Goal: Task Accomplishment & Management: Complete application form

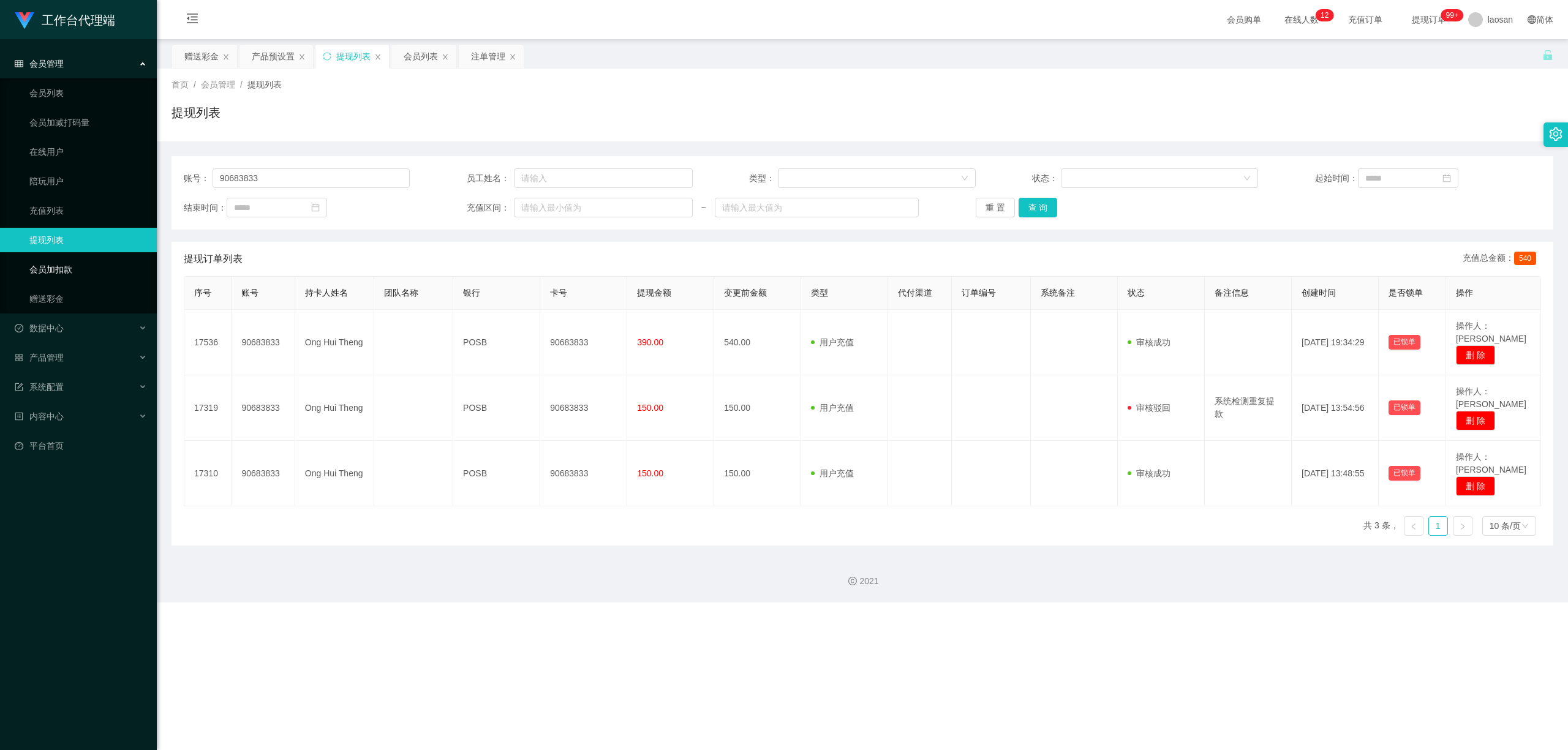
click at [75, 269] on link "会员加扣款" at bounding box center [88, 269] width 118 height 24
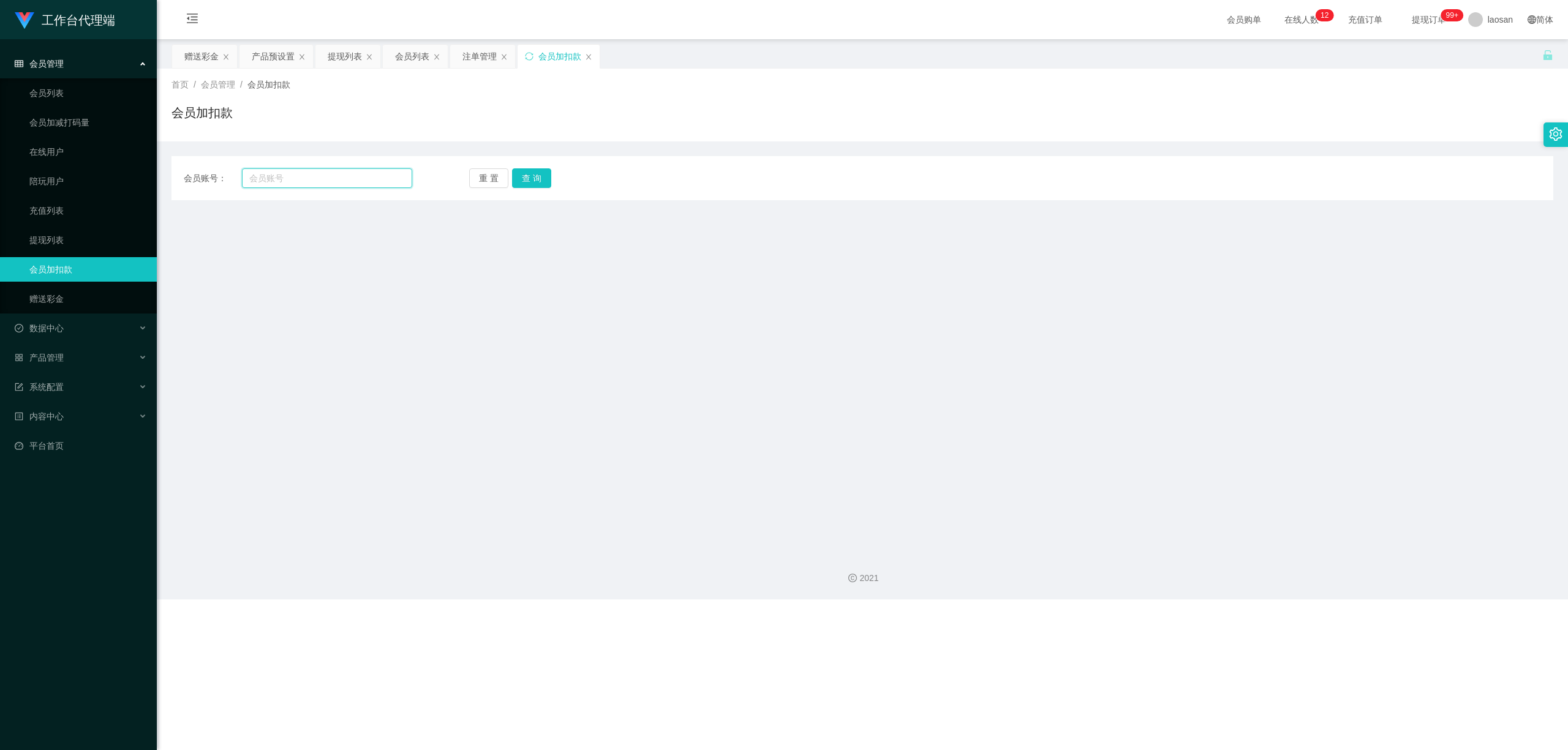
click at [351, 175] on input "text" at bounding box center [327, 178] width 170 height 20
paste input "90683833"
type input "90683833"
click at [530, 176] on button "查 询" at bounding box center [531, 178] width 39 height 20
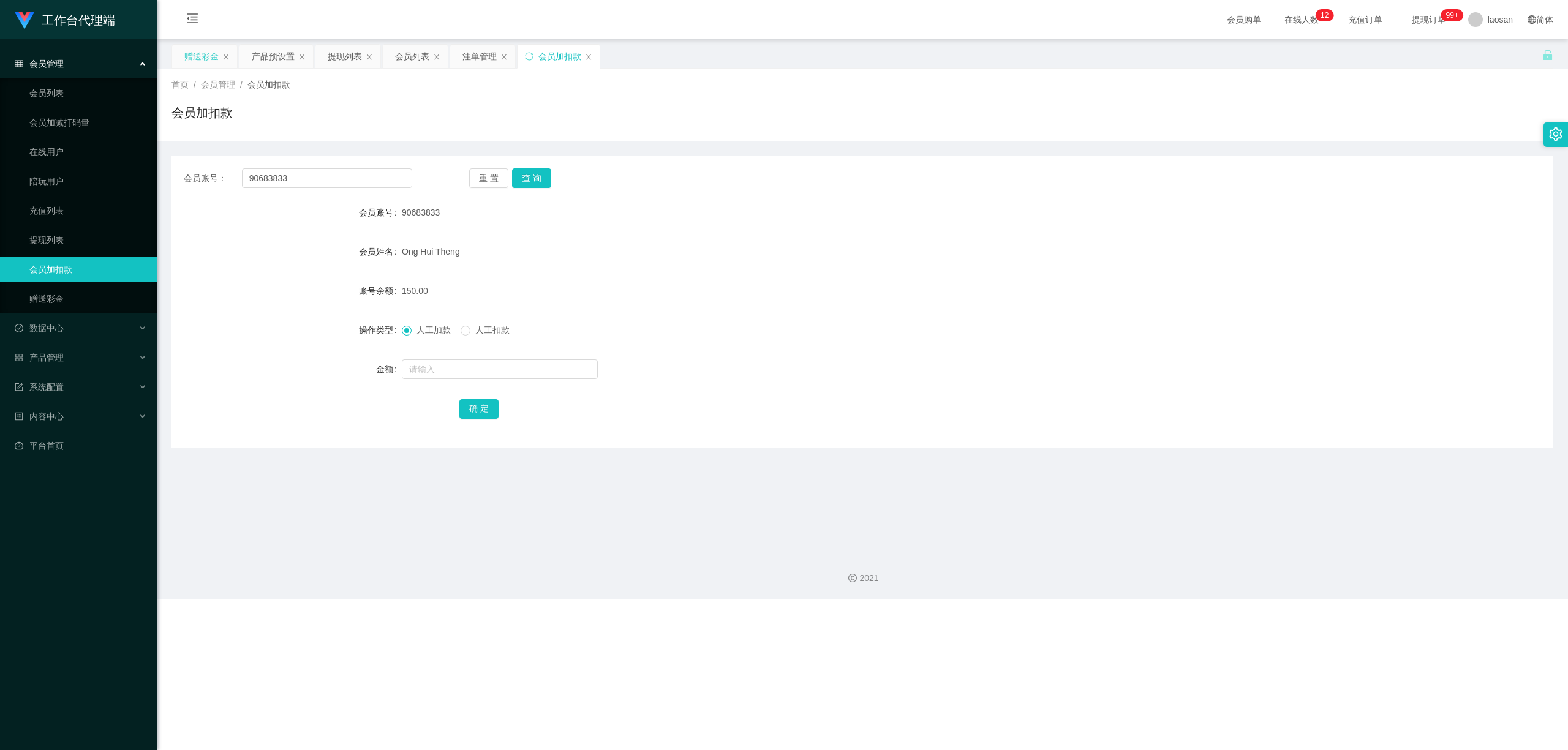
click at [214, 54] on div "赠送彩金" at bounding box center [201, 56] width 34 height 23
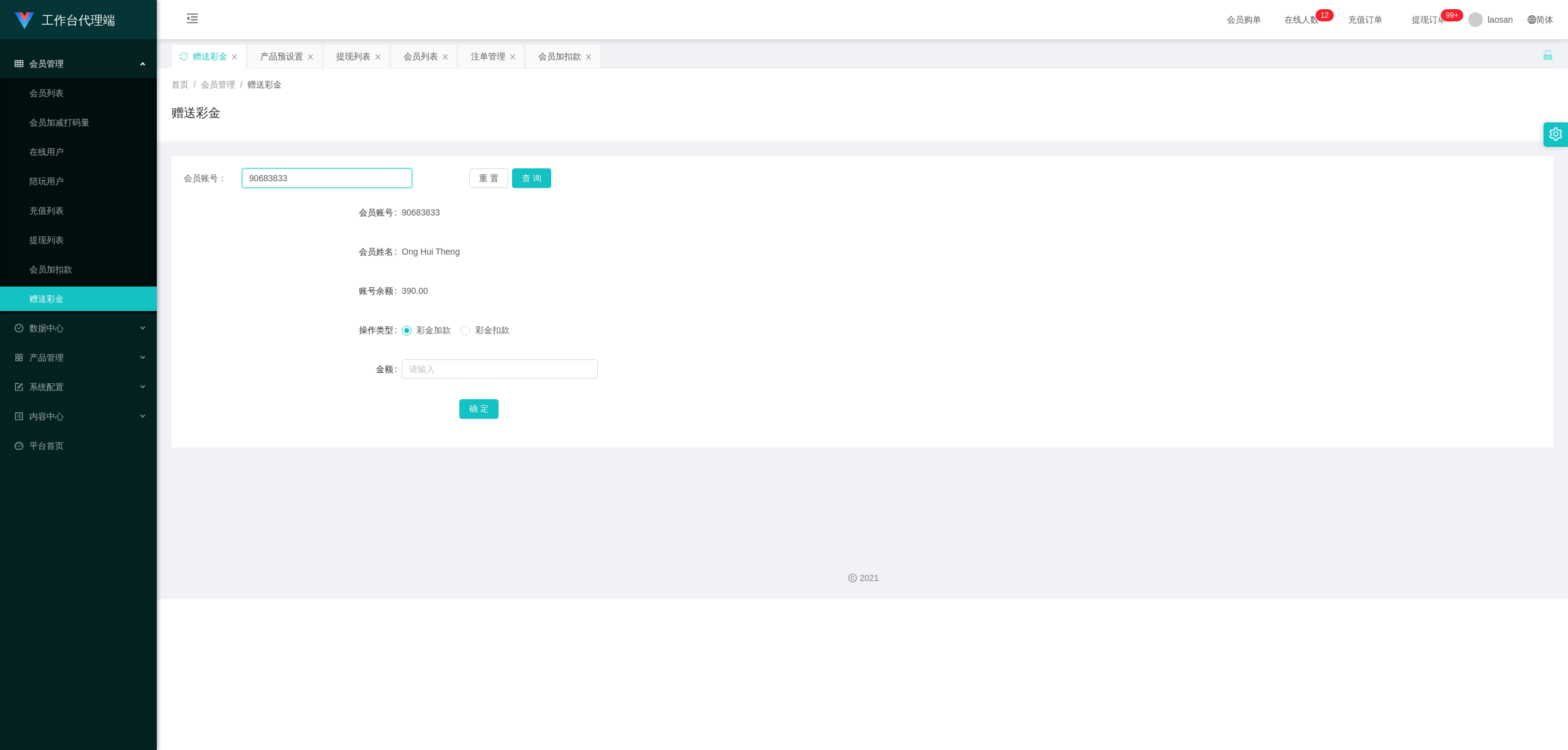
drag, startPoint x: 322, startPoint y: 177, endPoint x: 237, endPoint y: 176, distance: 85.0
click at [237, 176] on div "会员账号： 90683833" at bounding box center [298, 178] width 228 height 20
click at [528, 180] on button "查 询" at bounding box center [531, 178] width 39 height 20
click at [528, 180] on div "重 置 查 询" at bounding box center [583, 178] width 228 height 20
click at [478, 410] on button "确 定" at bounding box center [479, 409] width 39 height 20
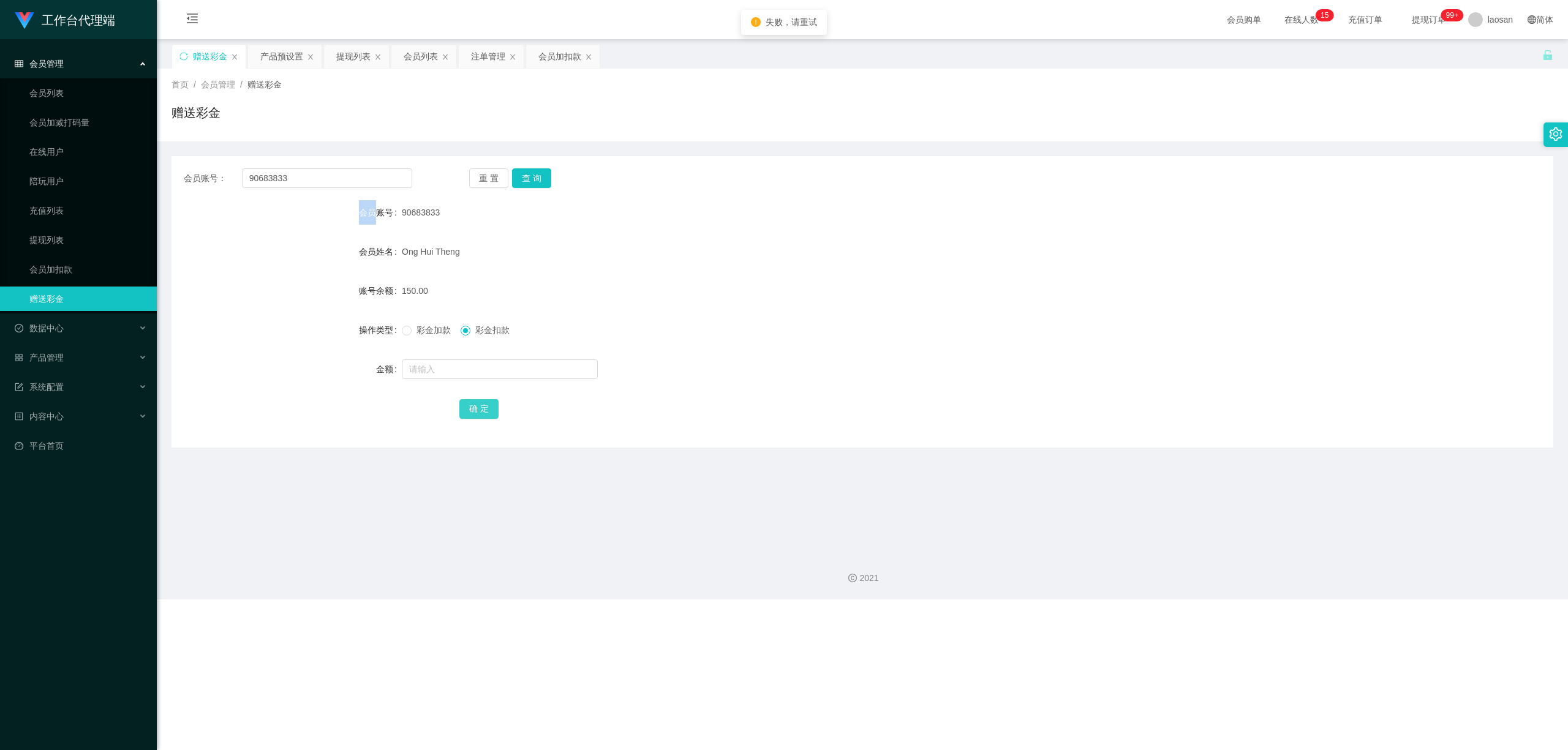
click at [484, 412] on button "确 定" at bounding box center [479, 409] width 39 height 20
click at [478, 412] on button "确 定" at bounding box center [479, 409] width 39 height 20
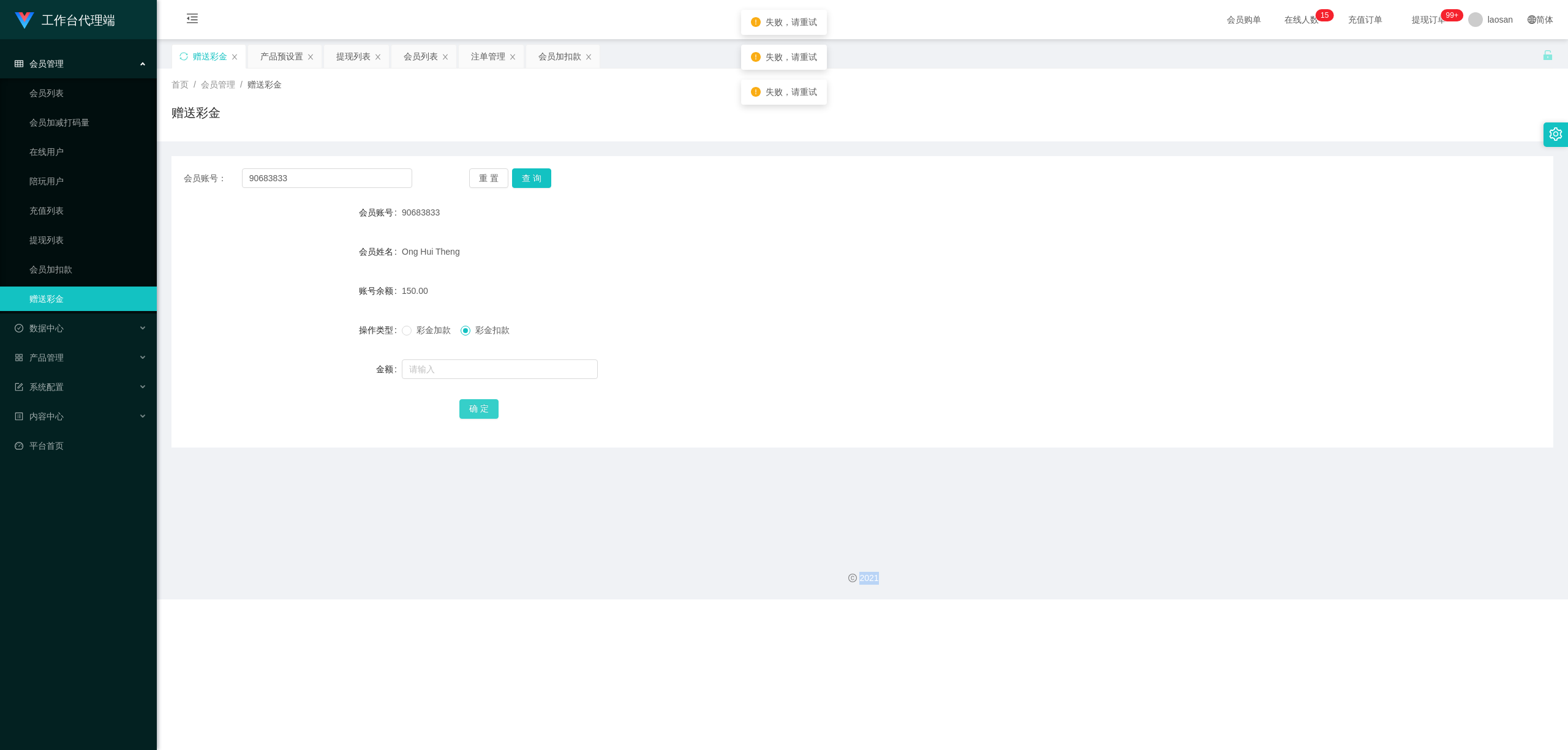
click at [478, 412] on span "确 定" at bounding box center [479, 409] width 39 height 10
click at [477, 411] on button "确 定" at bounding box center [479, 409] width 39 height 20
click at [477, 407] on button "确 定" at bounding box center [479, 409] width 39 height 20
drag, startPoint x: 477, startPoint y: 406, endPoint x: 472, endPoint y: 379, distance: 27.5
click at [480, 398] on div "确 定" at bounding box center [862, 408] width 806 height 24
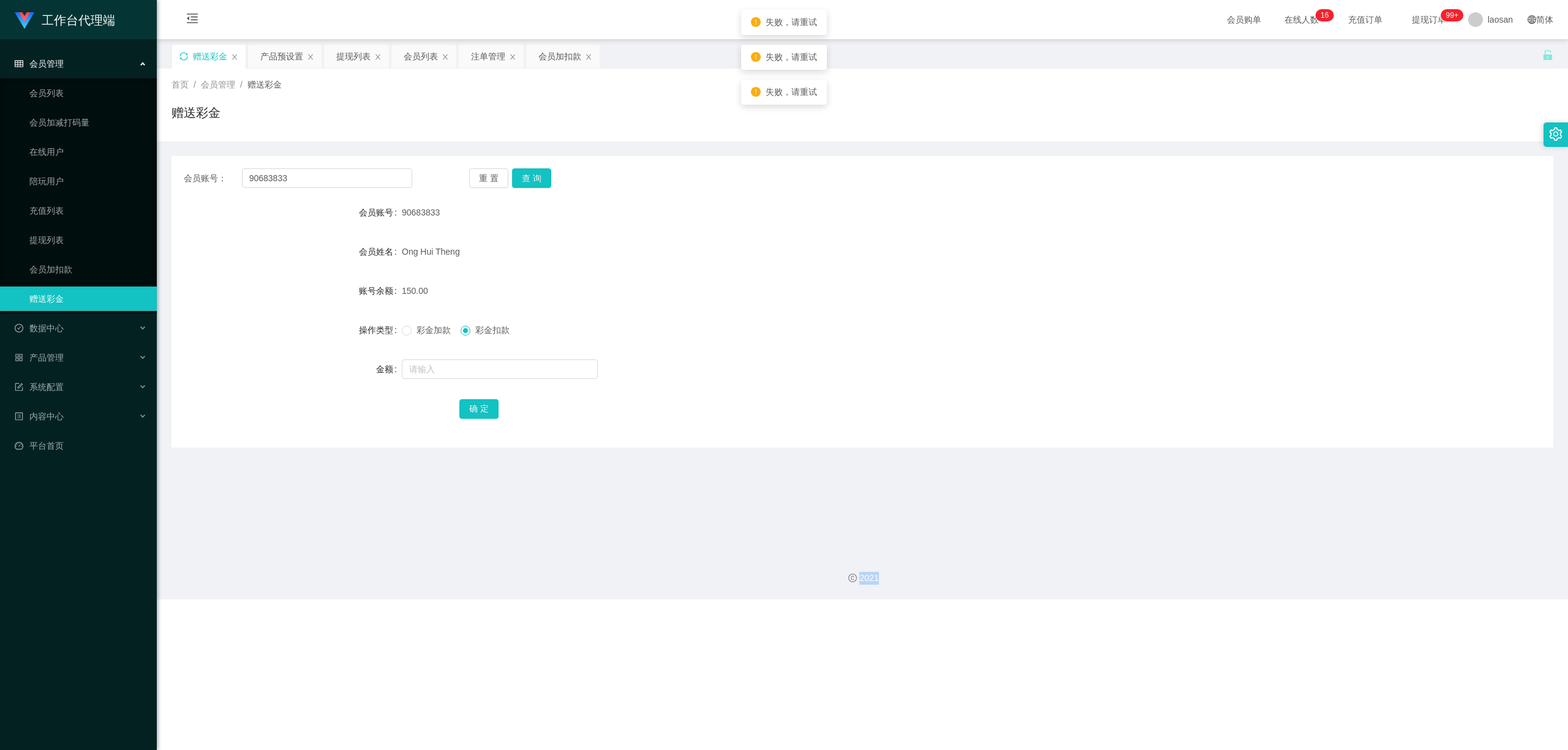
click at [183, 55] on icon "图标: sync" at bounding box center [183, 56] width 8 height 8
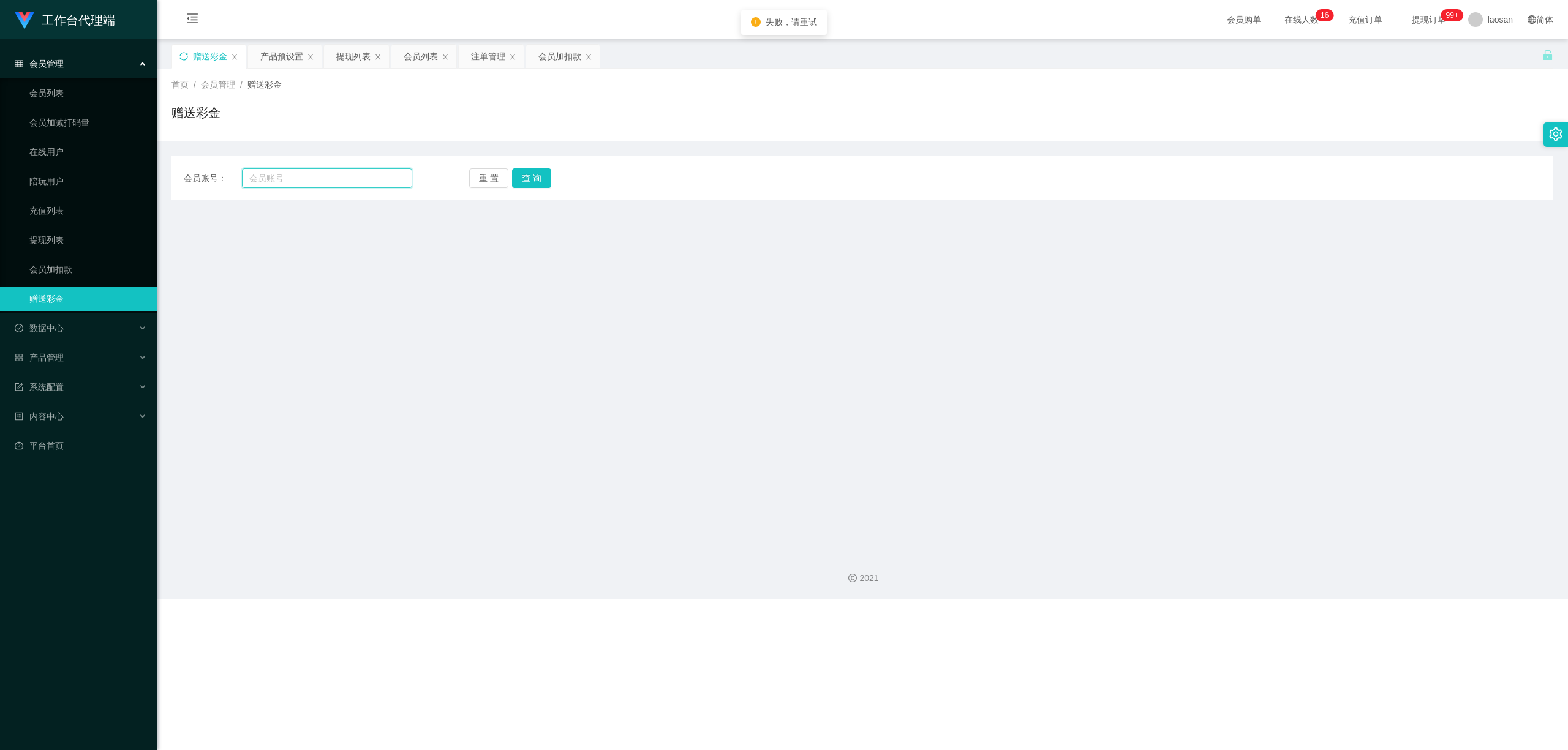
click at [319, 183] on input "text" at bounding box center [327, 178] width 170 height 20
paste input "90683833"
type input "90683833"
click at [523, 178] on button "查 询" at bounding box center [531, 178] width 39 height 20
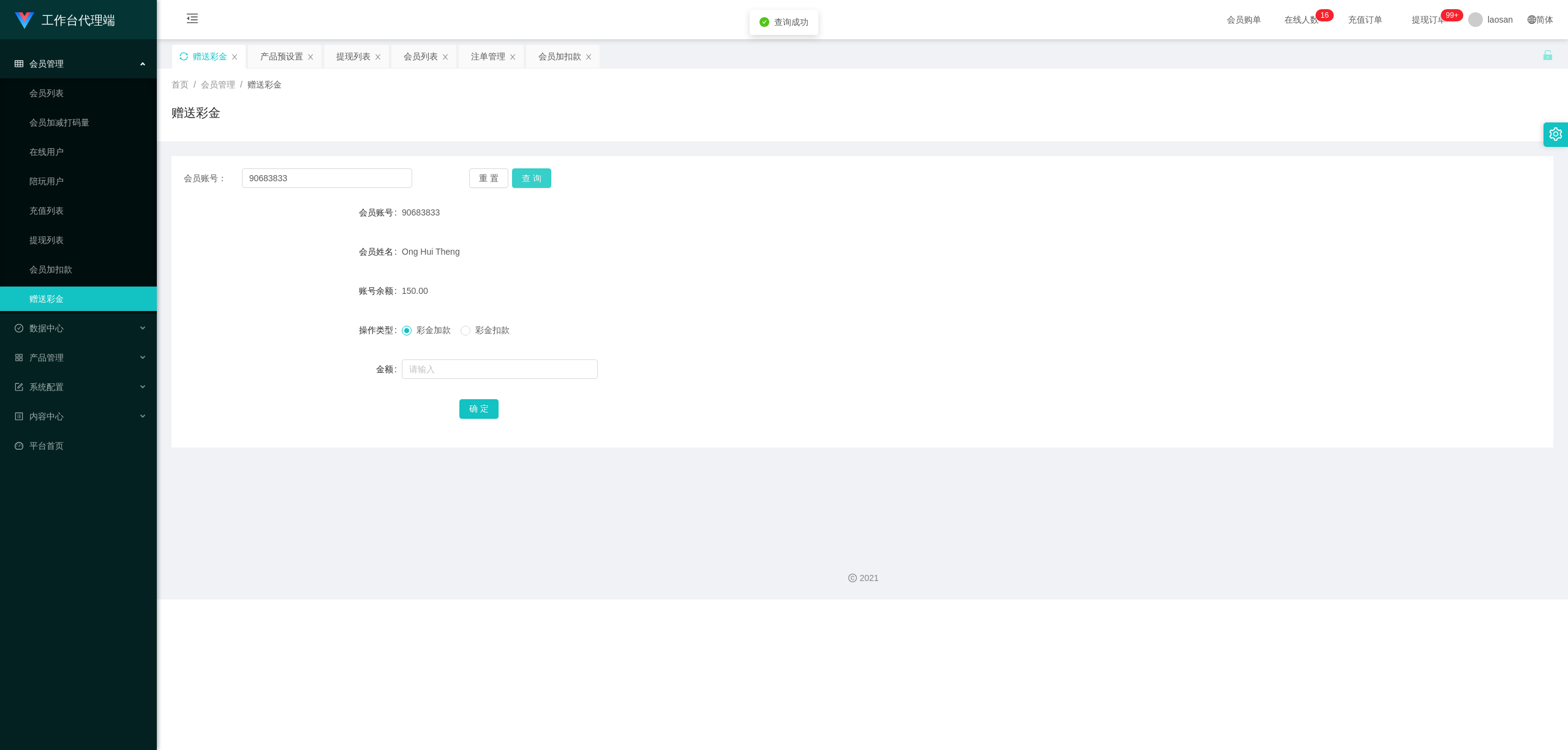
click at [523, 178] on button "查 询" at bounding box center [531, 178] width 39 height 20
click at [523, 178] on div "重 置 查 询" at bounding box center [583, 178] width 228 height 20
drag, startPoint x: 523, startPoint y: 178, endPoint x: 518, endPoint y: 185, distance: 8.6
click at [523, 178] on button "查 询" at bounding box center [531, 178] width 39 height 20
click at [461, 365] on input "text" at bounding box center [500, 369] width 196 height 20
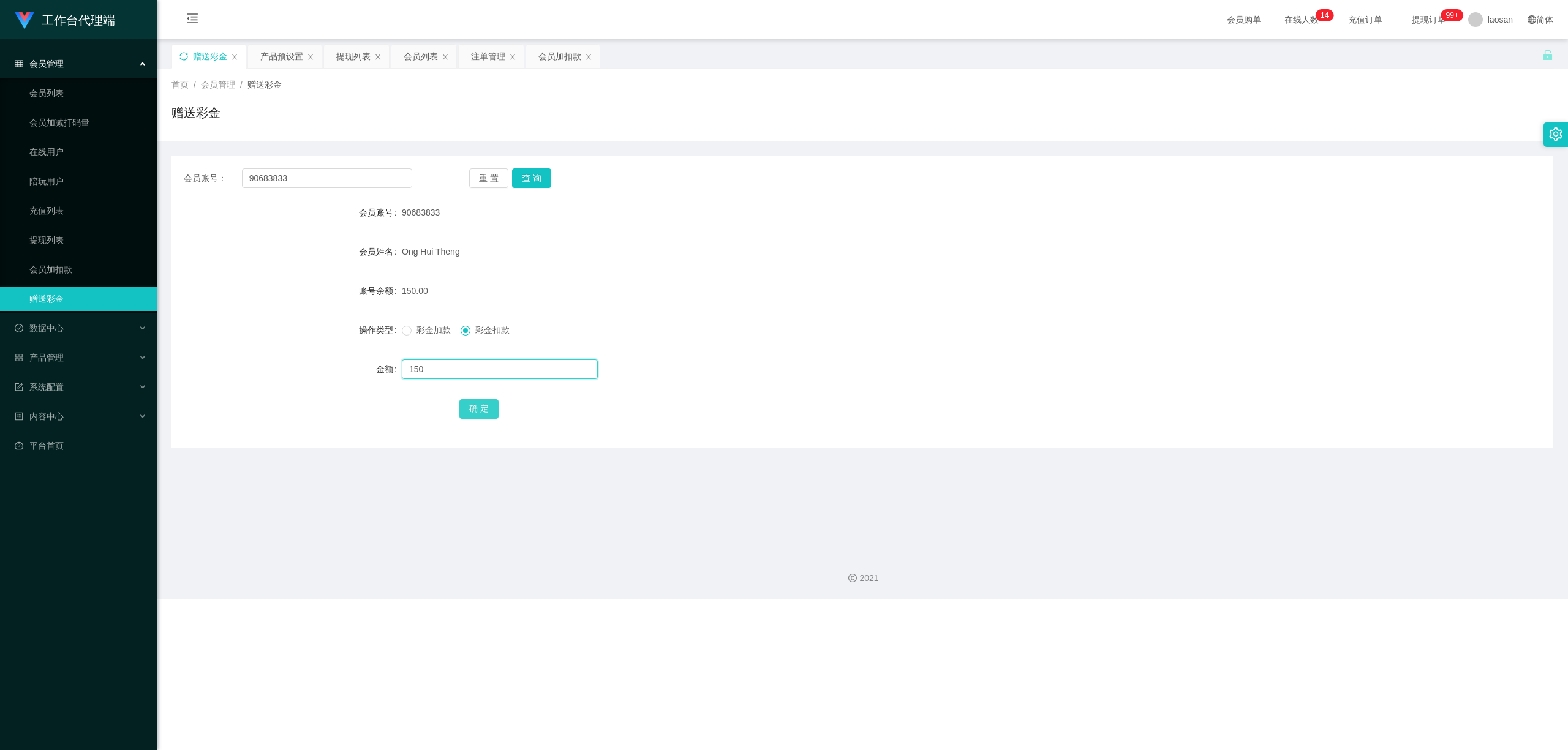
type input "150"
click at [468, 404] on button "确 定" at bounding box center [479, 409] width 39 height 20
click at [466, 369] on input "text" at bounding box center [500, 369] width 196 height 20
drag, startPoint x: 554, startPoint y: 57, endPoint x: 550, endPoint y: 61, distance: 5.7
click at [543, 57] on div "会员加扣款" at bounding box center [559, 56] width 43 height 23
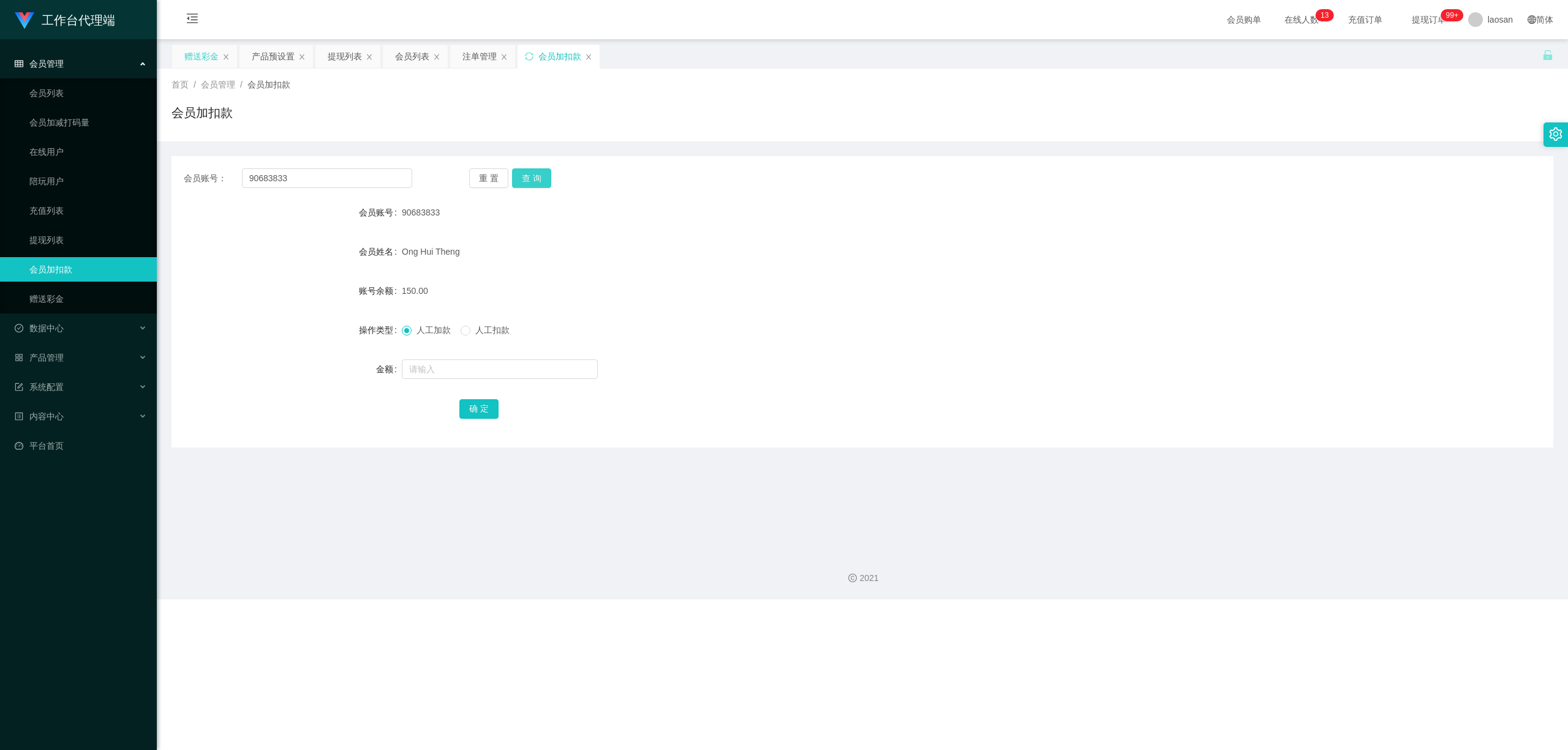
click at [525, 179] on button "查 询" at bounding box center [531, 178] width 39 height 20
click at [526, 178] on button "查 询" at bounding box center [531, 178] width 39 height 20
click at [458, 372] on input "text" at bounding box center [500, 369] width 196 height 20
type input "500"
click at [480, 407] on button "确 定" at bounding box center [479, 409] width 39 height 20
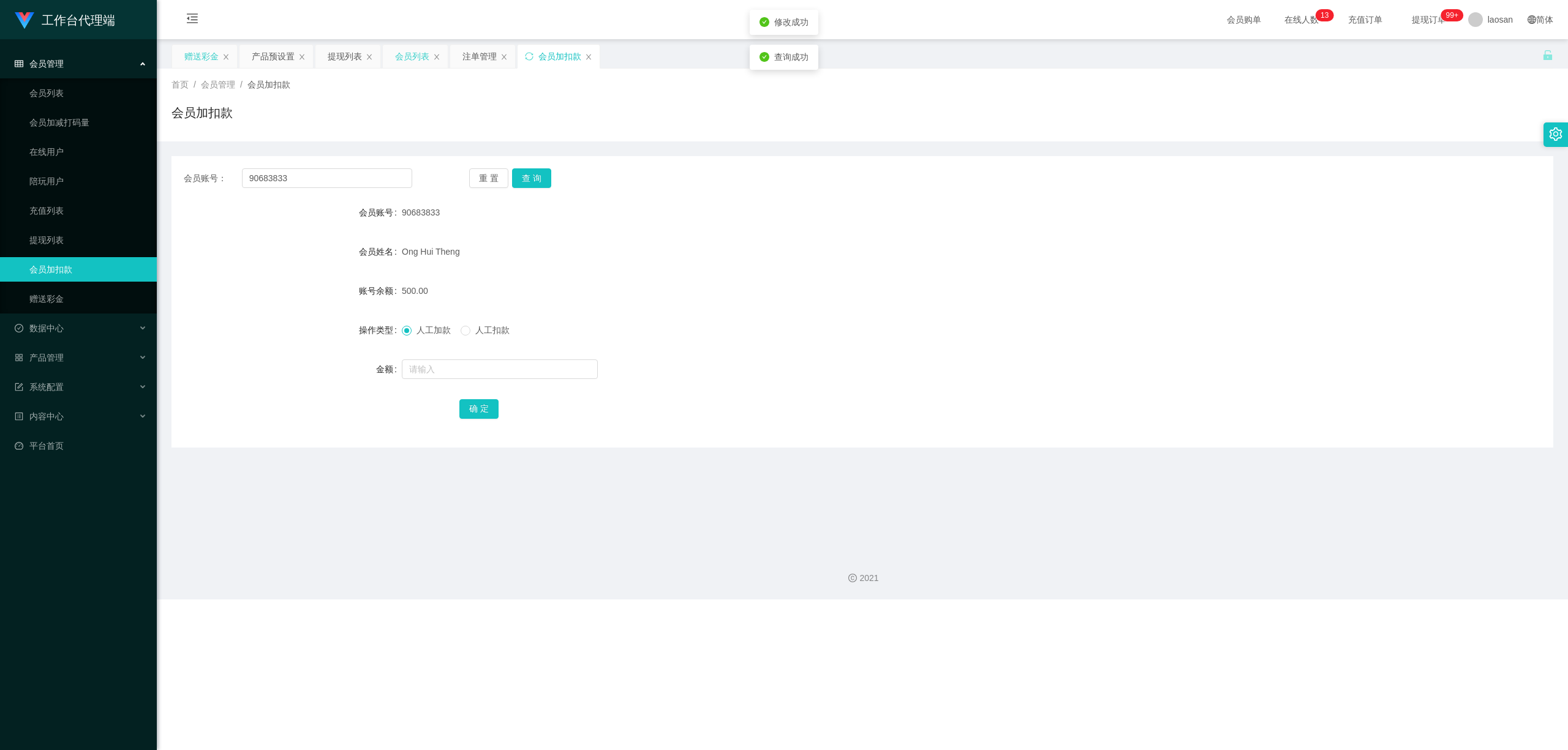
click at [417, 57] on div "会员列表" at bounding box center [412, 56] width 34 height 23
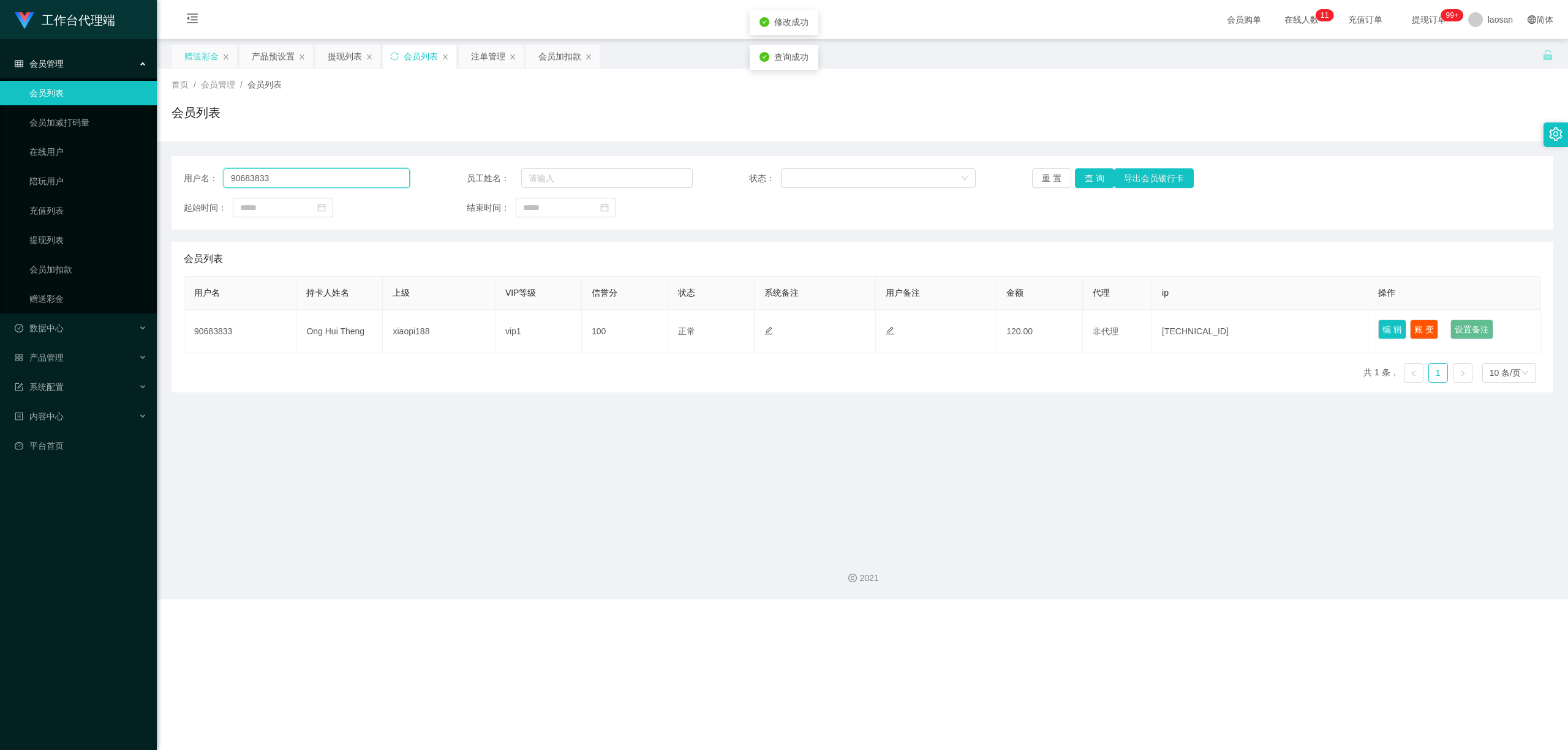
click at [174, 178] on div "用户名： 90683833 员工姓名： 状态： 重 置 查 询 导出会员银行卡 起始时间： 结束时间：" at bounding box center [862, 192] width 1382 height 73
click at [543, 179] on button "查 询" at bounding box center [1095, 178] width 39 height 20
click at [543, 179] on div "重 置 查 询 导出会员银行卡" at bounding box center [1144, 178] width 226 height 20
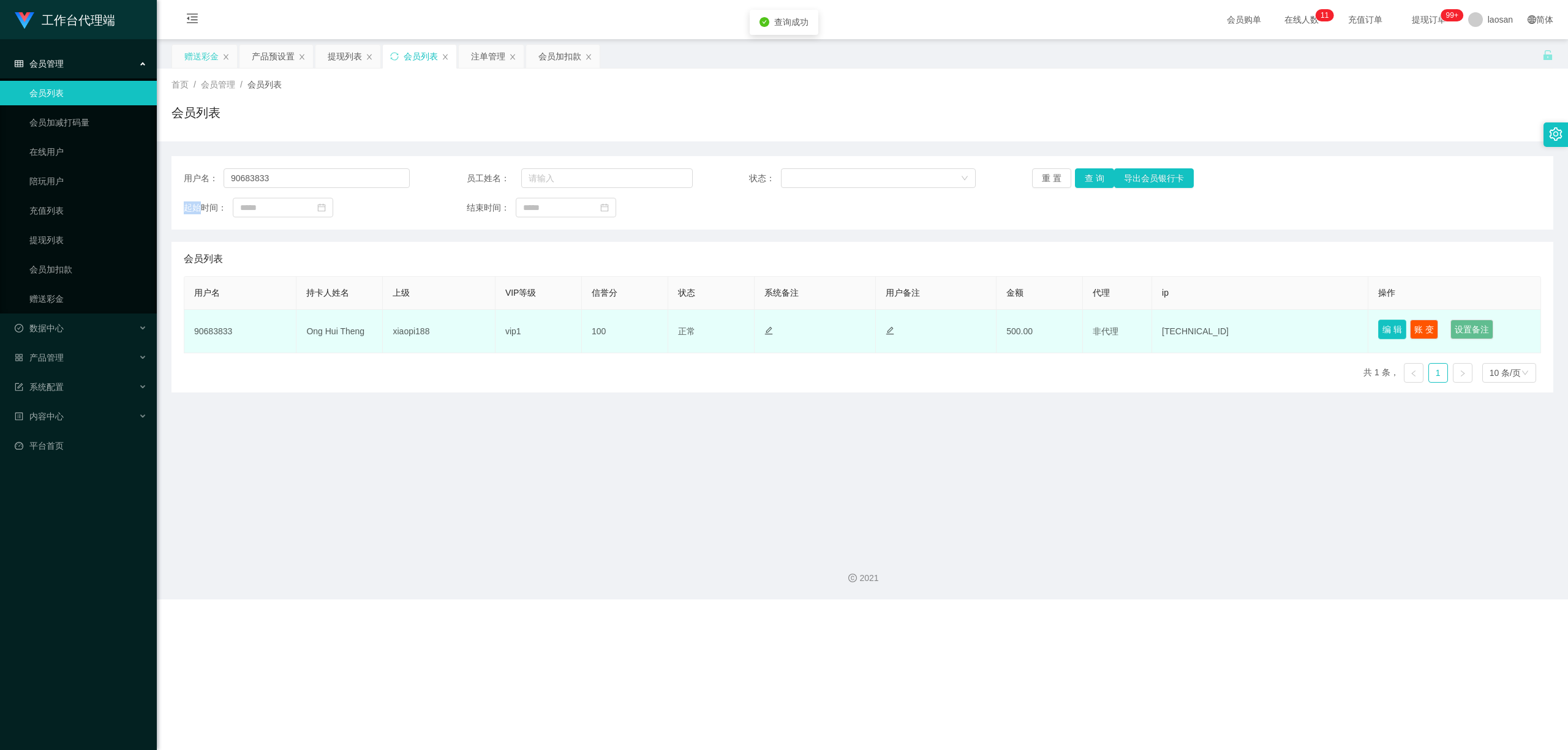
click at [543, 329] on button "编 辑" at bounding box center [1392, 330] width 28 height 20
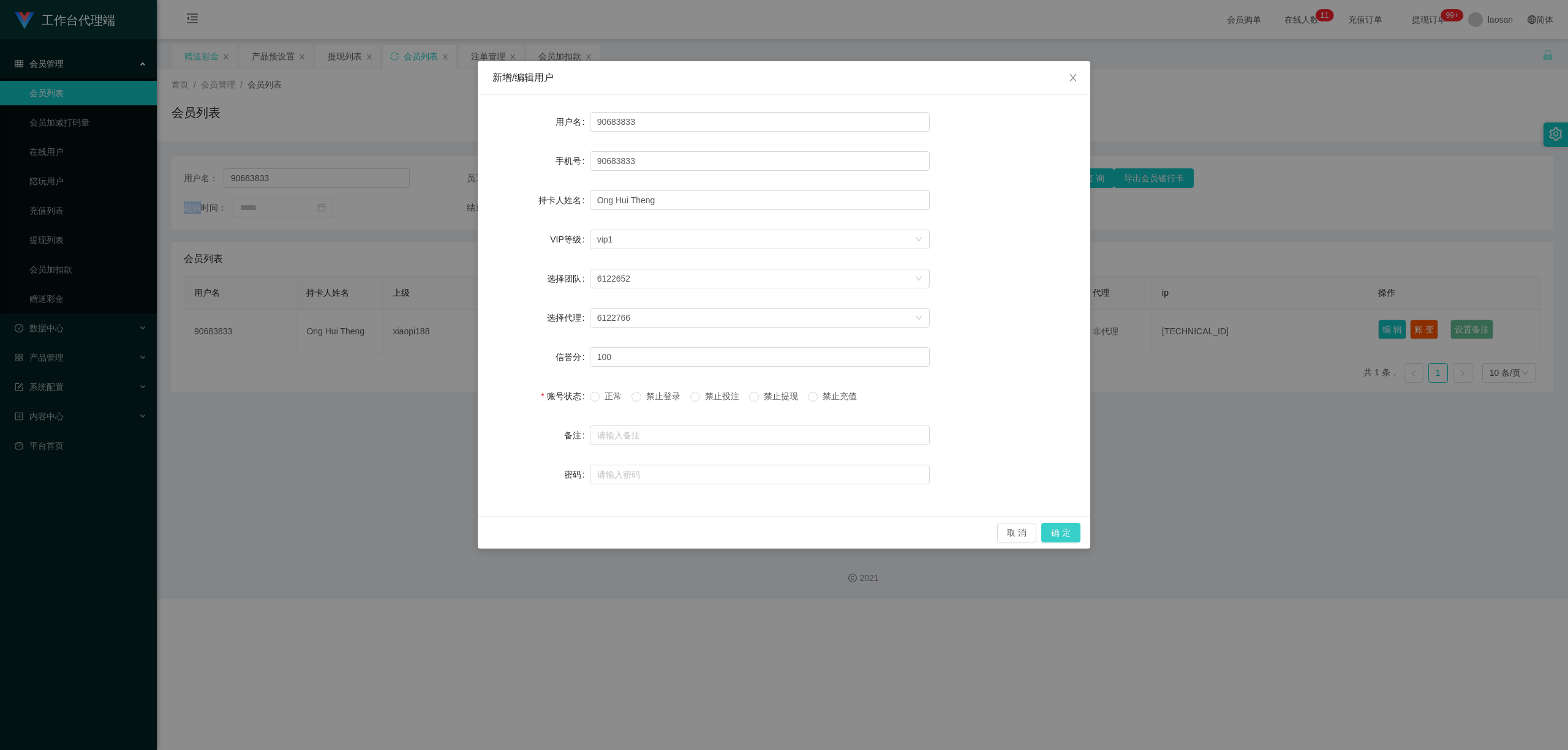
click at [543, 530] on button "确 定" at bounding box center [1060, 532] width 39 height 20
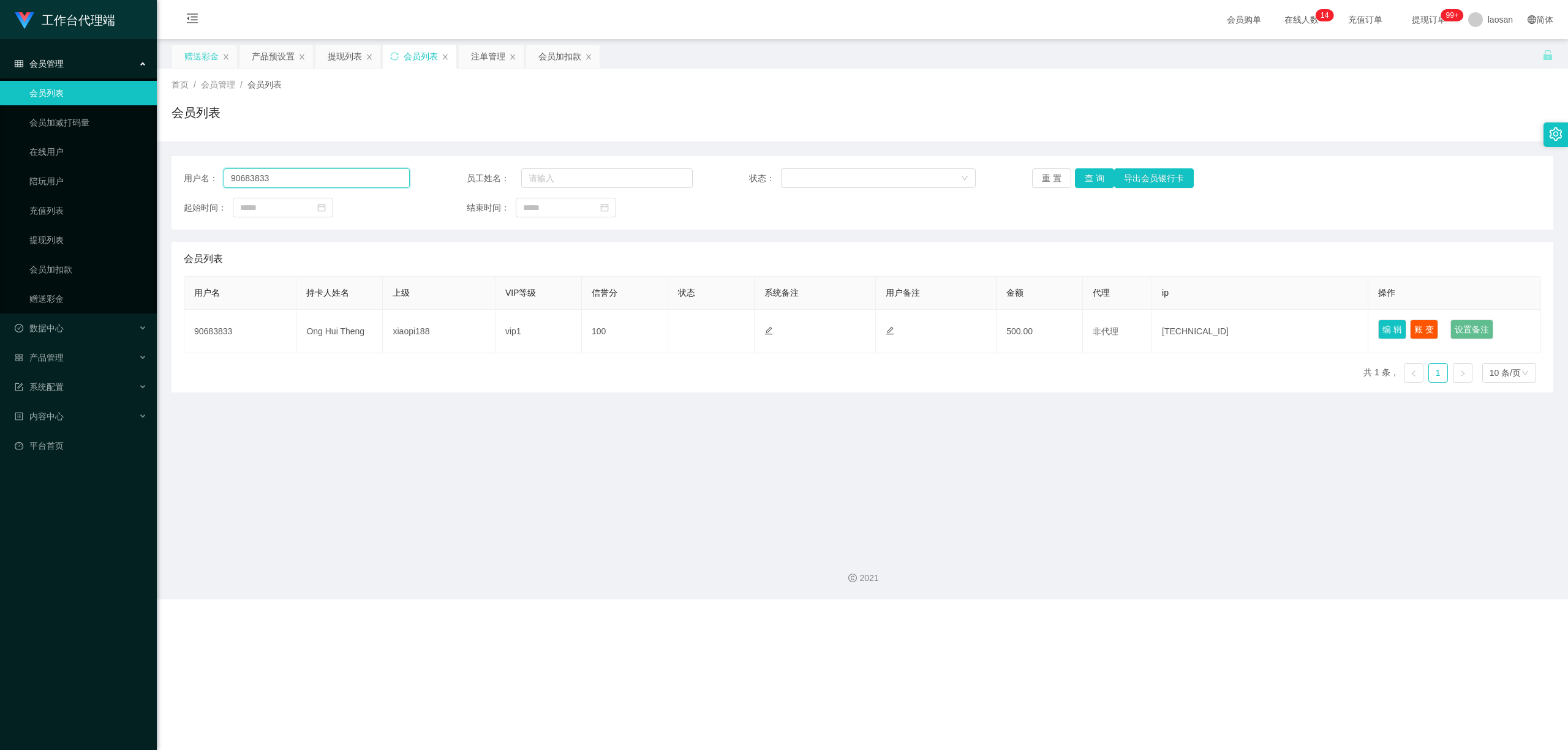
drag, startPoint x: 262, startPoint y: 175, endPoint x: 168, endPoint y: 174, distance: 94.0
click at [168, 175] on main "关闭左侧 关闭右侧 关闭其它 刷新页面 赠送彩金 产品预设置 提现列表 会员列表 注单管理 会员加扣款 首页 / 会员管理 / 会员列表 / 会员列表 用户名…" at bounding box center [862, 290] width 1411 height 503
paste input "Cheesiong981"
type input "Cheesiong981"
click at [543, 177] on button "查 询" at bounding box center [1095, 178] width 39 height 20
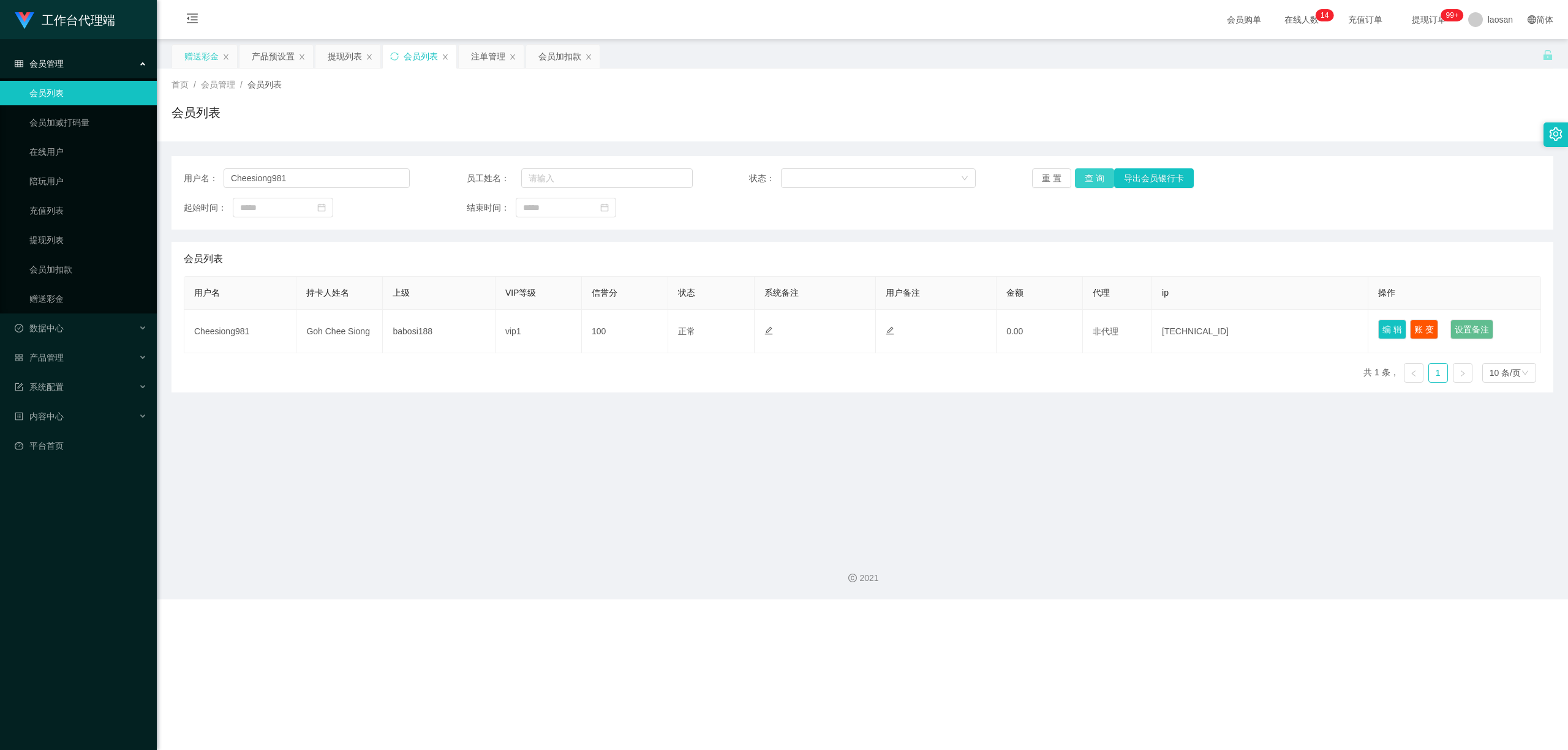
click at [543, 177] on button "查 询" at bounding box center [1095, 178] width 39 height 20
click at [543, 177] on div "重 置 查 询 导出会员银行卡" at bounding box center [1144, 178] width 226 height 20
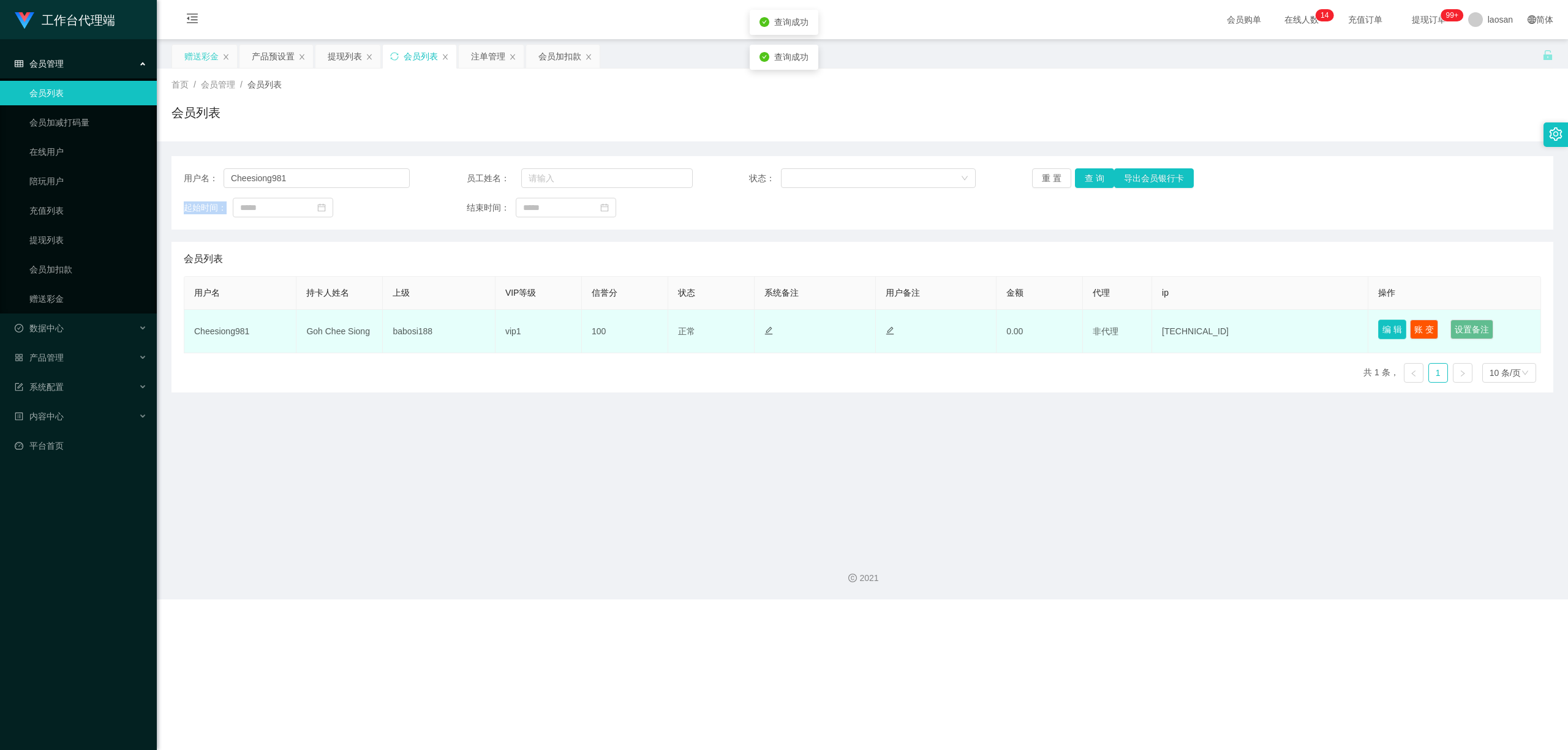
click at [543, 327] on button "编 辑" at bounding box center [1392, 330] width 28 height 20
type input "Cheesiong981"
type input "Goh Chee Siong"
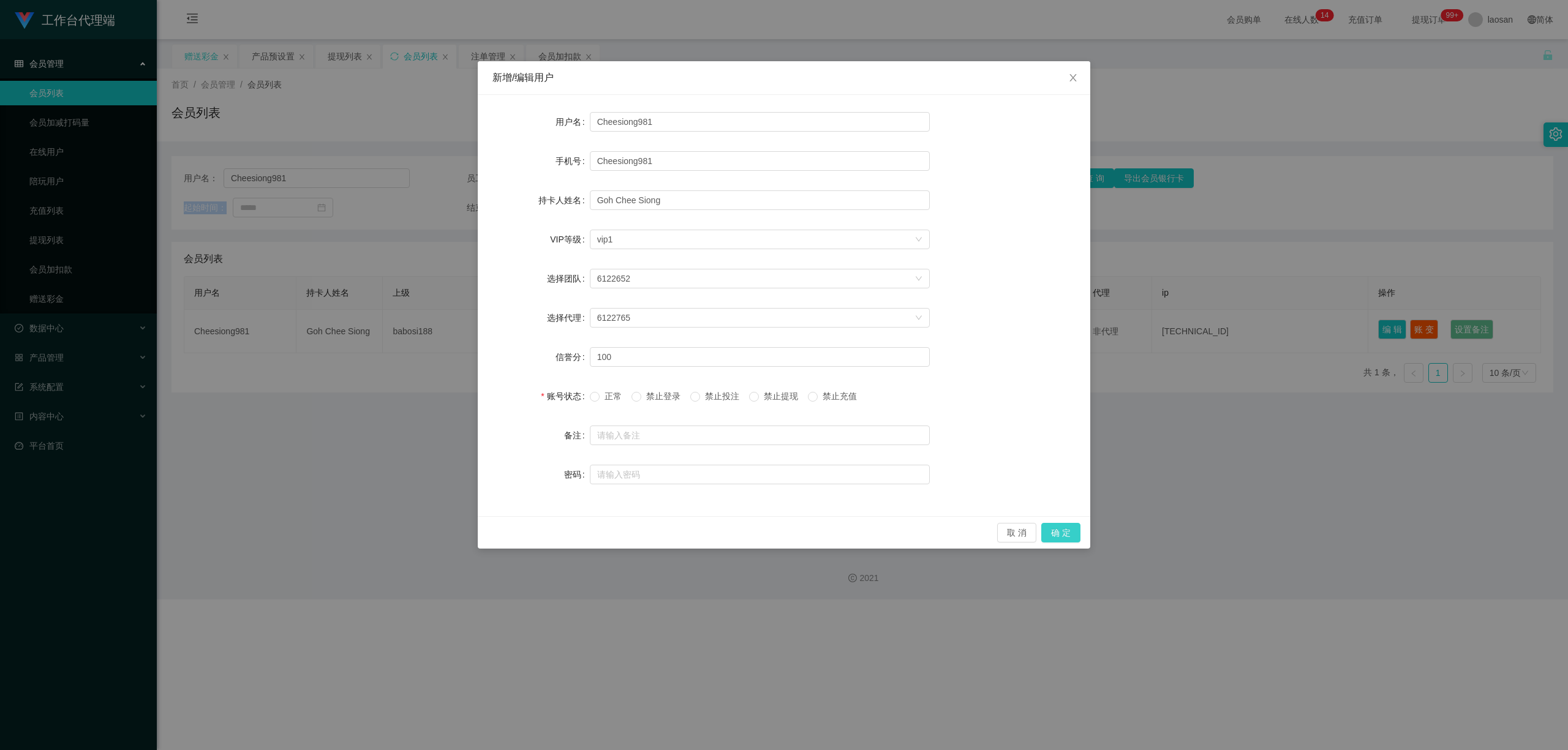
click at [543, 528] on button "确 定" at bounding box center [1060, 532] width 39 height 20
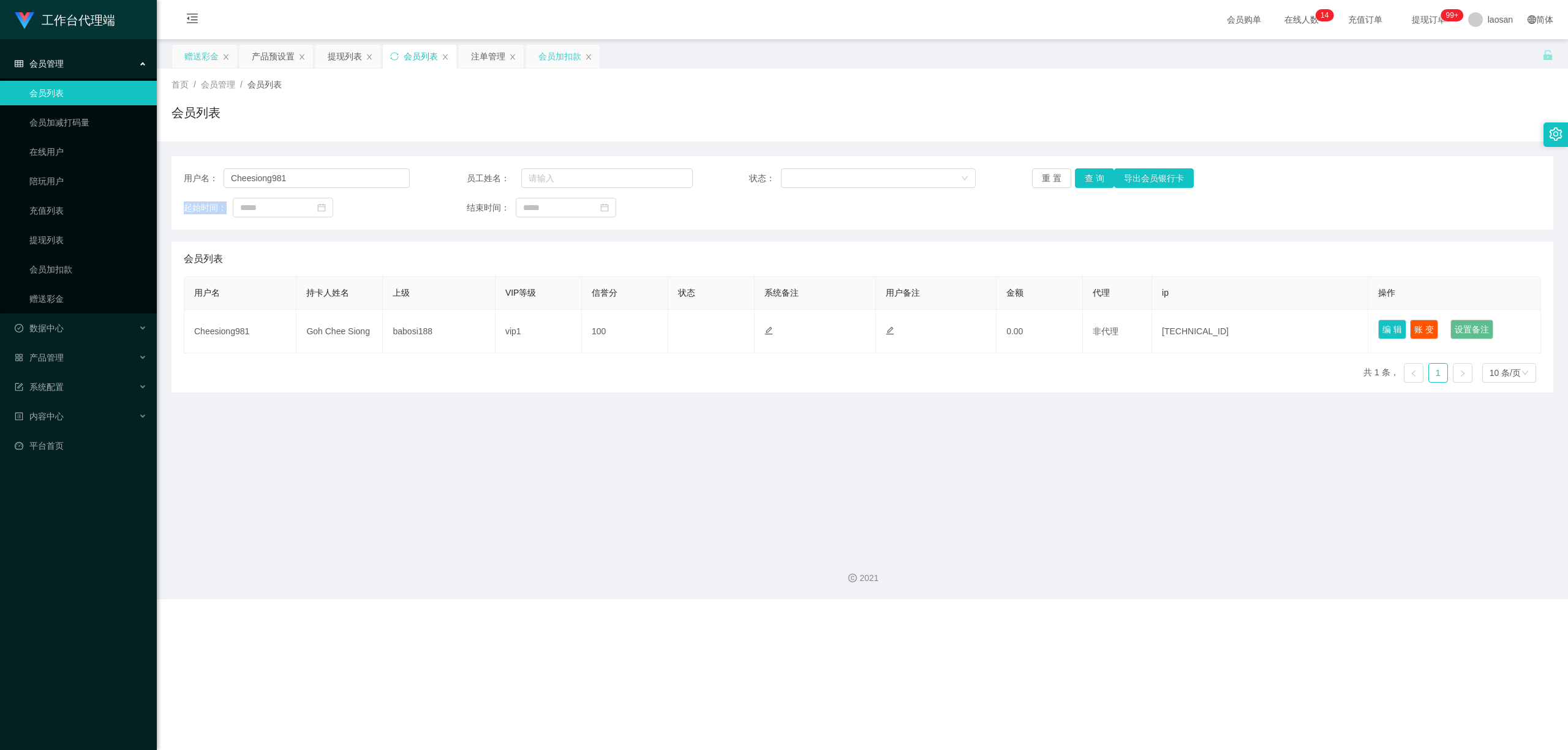
click at [543, 60] on div "会员加扣款" at bounding box center [559, 56] width 43 height 23
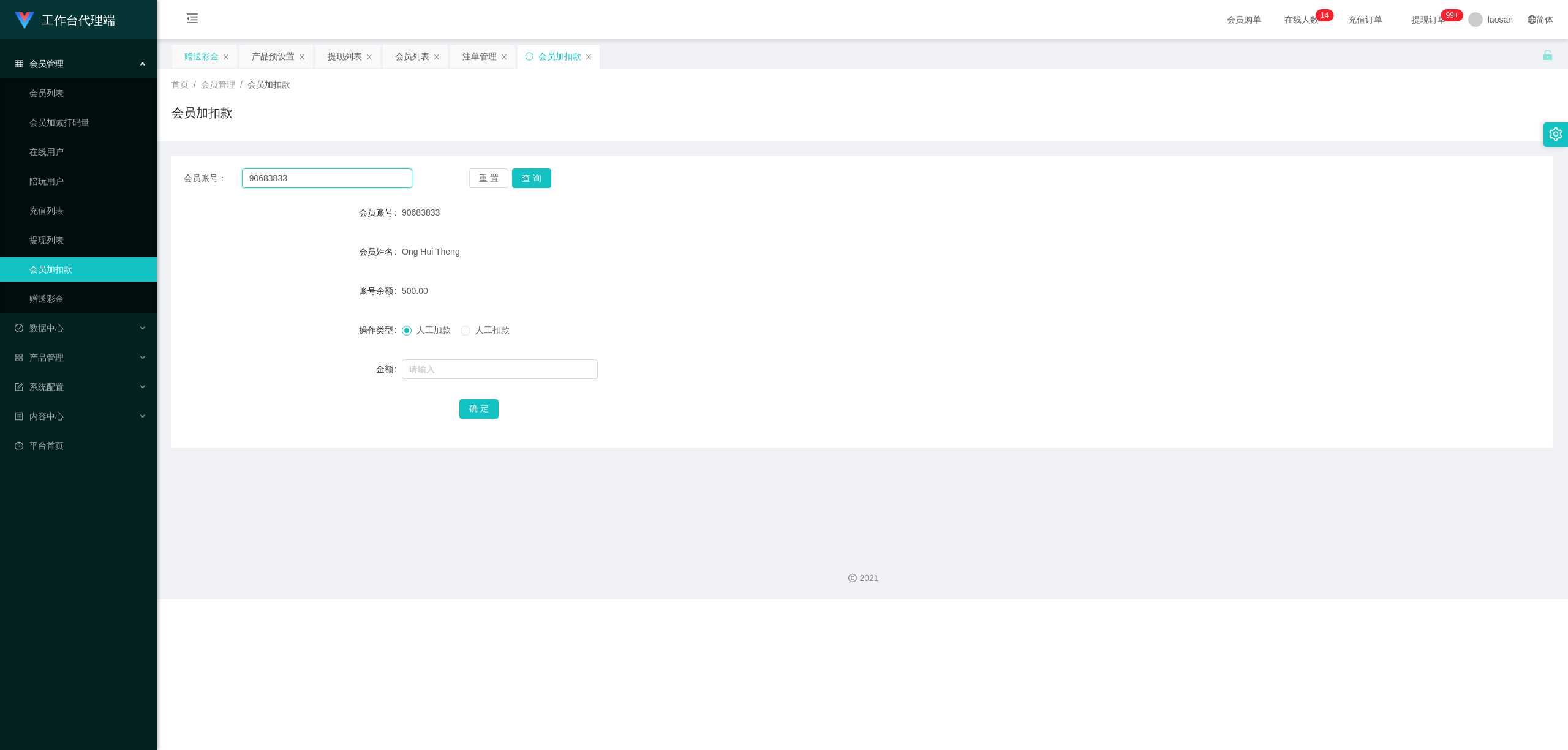
drag, startPoint x: 320, startPoint y: 176, endPoint x: 181, endPoint y: 178, distance: 139.0
click at [181, 178] on div "会员账号： 90683833 重 置 查 询" at bounding box center [862, 178] width 1382 height 20
paste input "Cheesiong981"
type input "Cheesiong981"
click at [535, 178] on button "查 询" at bounding box center [531, 178] width 39 height 20
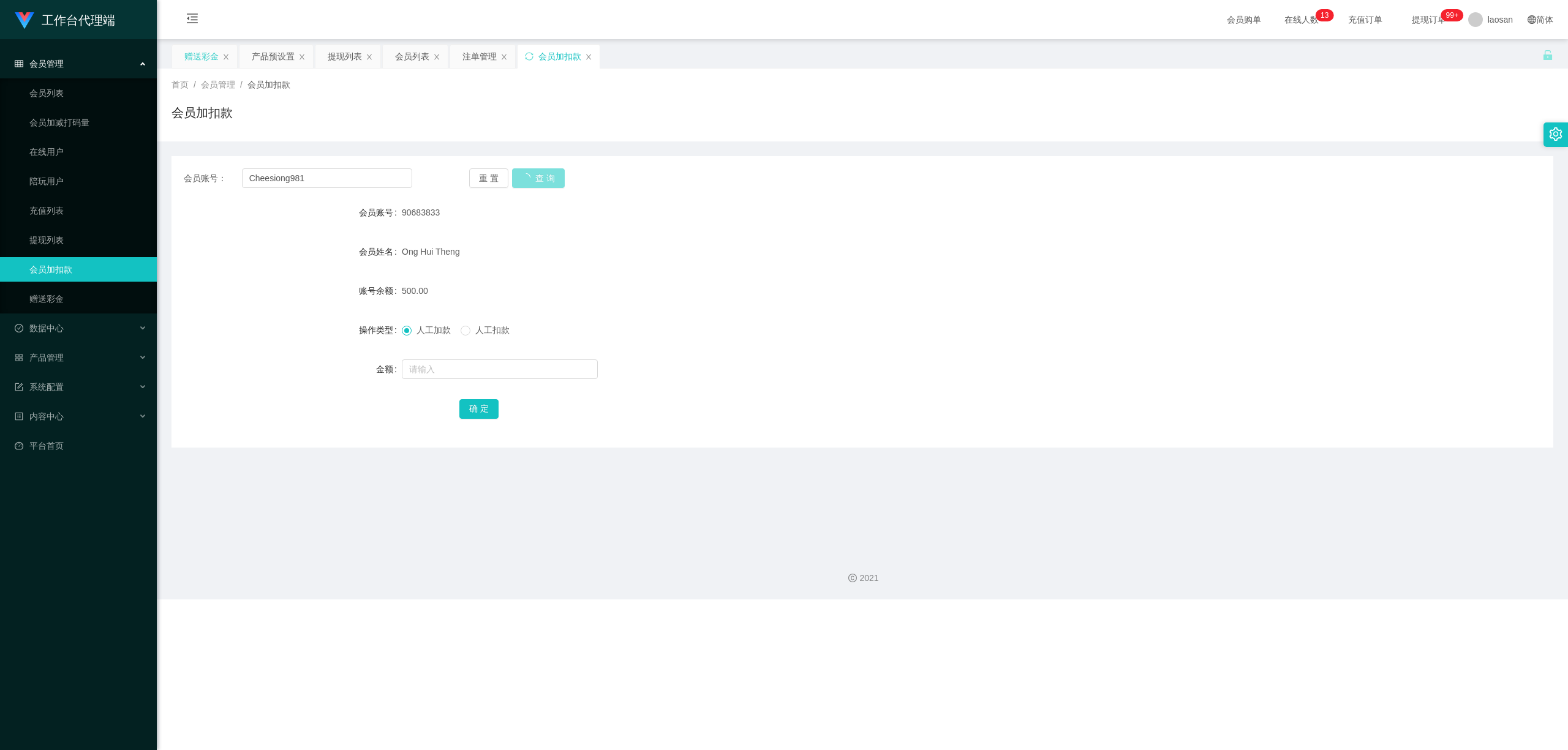
click at [535, 178] on button "查 询" at bounding box center [538, 178] width 52 height 20
click at [454, 369] on input "text" at bounding box center [500, 369] width 196 height 20
type input "500"
click at [473, 404] on button "确 定" at bounding box center [479, 409] width 39 height 20
click at [522, 178] on button "查 询" at bounding box center [531, 178] width 39 height 20
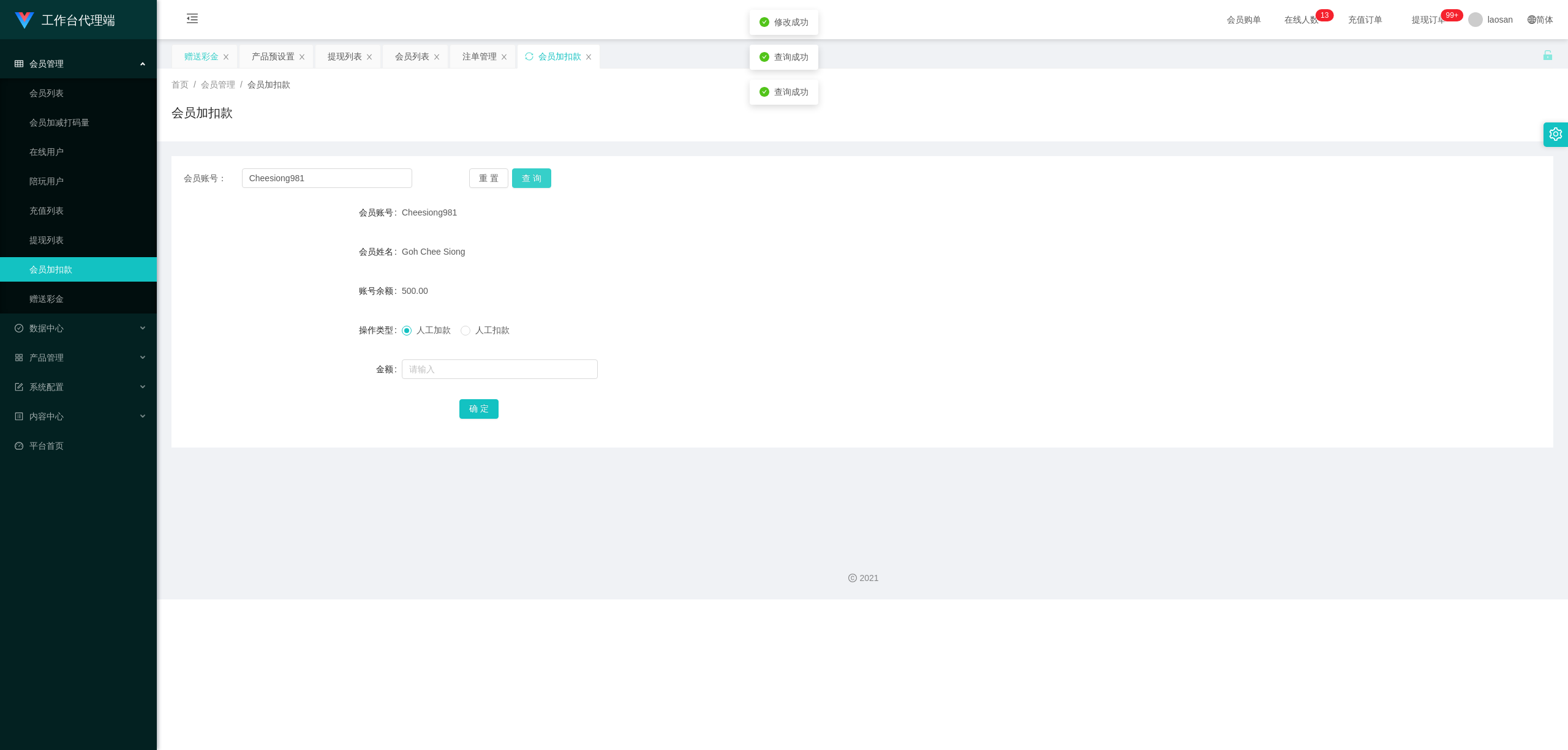
click at [522, 178] on button "查 询" at bounding box center [531, 178] width 39 height 20
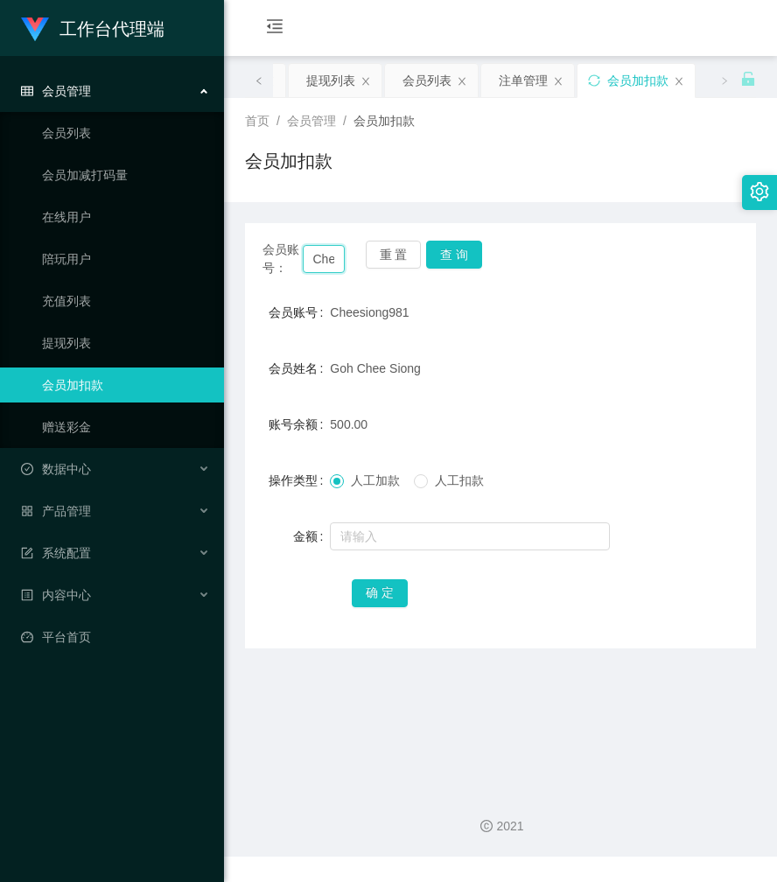
click at [325, 252] on input "Cheesiong981" at bounding box center [324, 259] width 43 height 28
paste input "Goiziyin"
type input "Goiziyin"
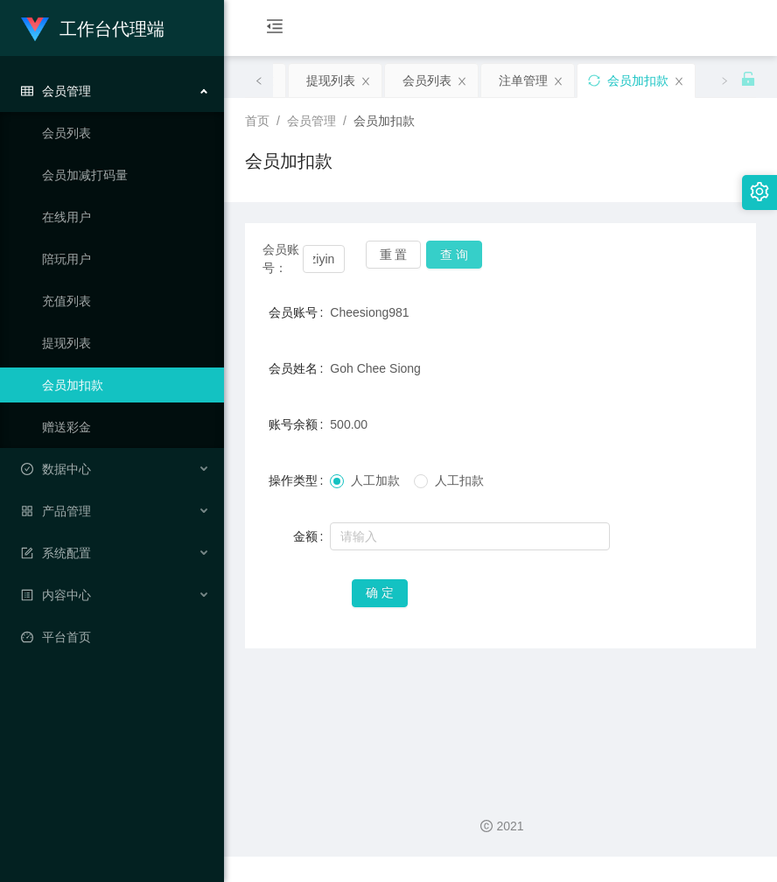
click at [452, 252] on button "查 询" at bounding box center [454, 255] width 56 height 28
click at [452, 252] on button "查 询" at bounding box center [463, 255] width 75 height 28
click at [452, 252] on div "会员账号： Goiziyin 重 置 查 询" at bounding box center [500, 259] width 511 height 37
click at [452, 252] on button "查 询" at bounding box center [454, 255] width 56 height 28
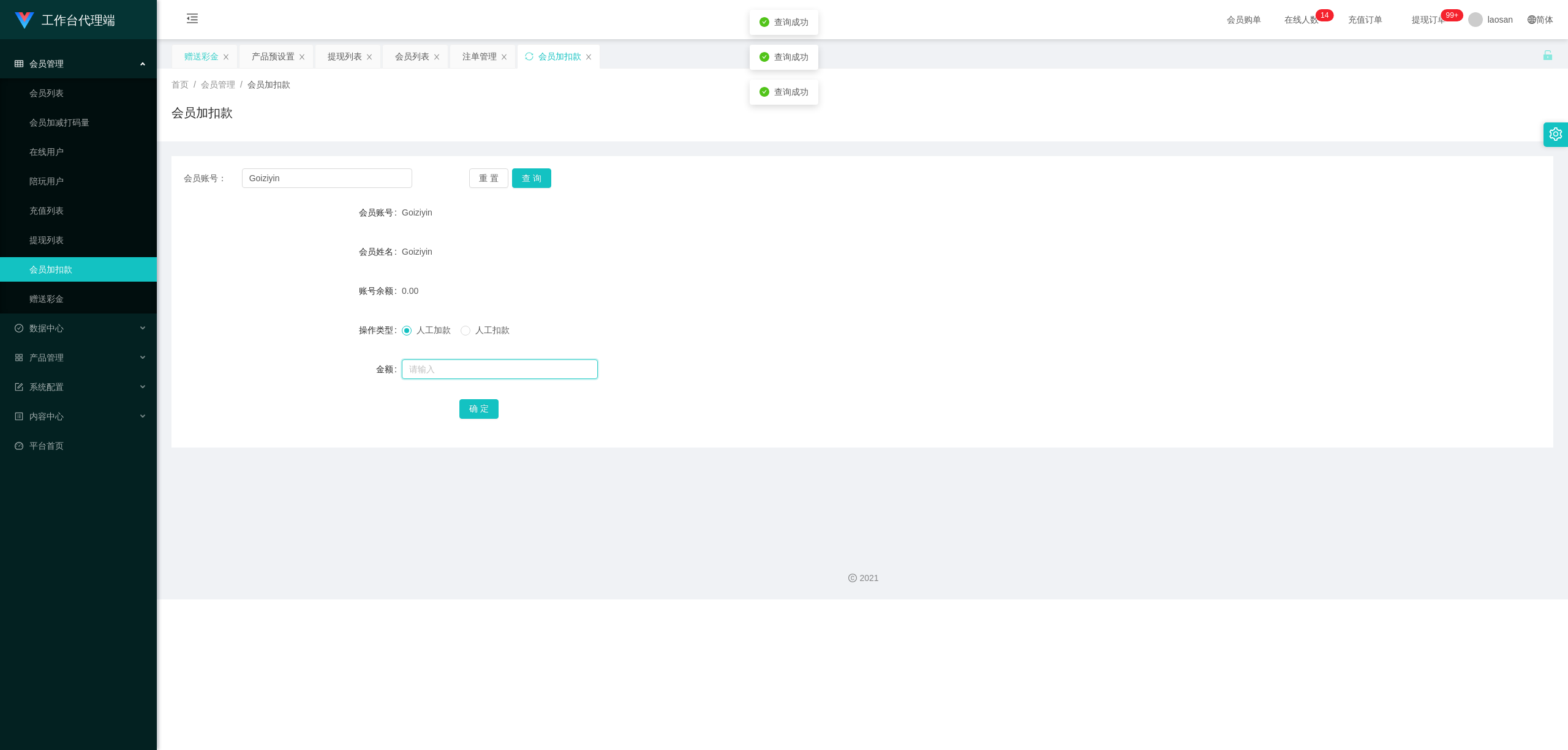
click at [502, 370] on input "text" at bounding box center [500, 369] width 196 height 20
type input "500"
click at [488, 405] on button "确 定" at bounding box center [479, 409] width 39 height 20
click at [416, 50] on div "会员列表" at bounding box center [412, 56] width 34 height 23
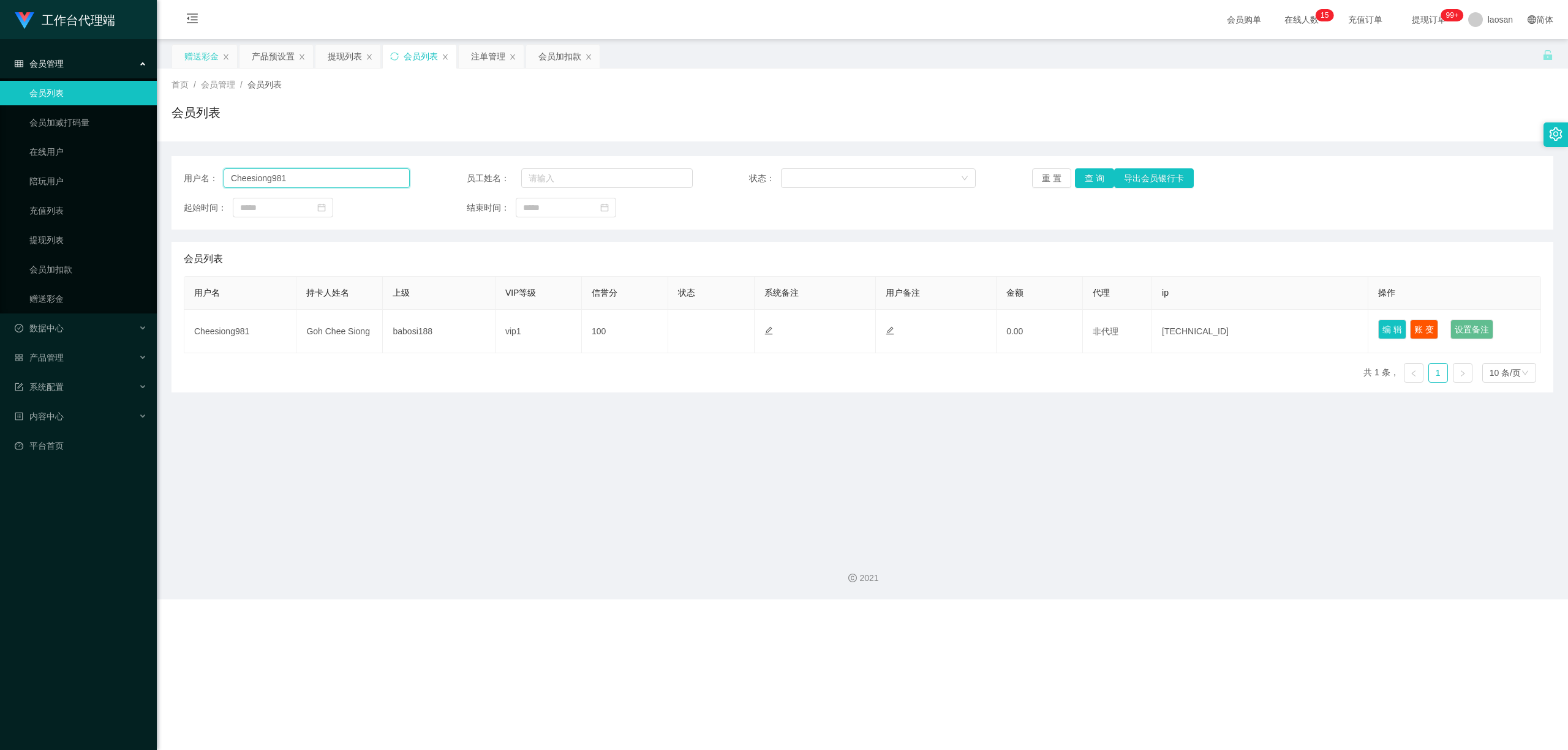
drag, startPoint x: 315, startPoint y: 176, endPoint x: 189, endPoint y: 174, distance: 126.0
click at [188, 175] on div "用户名： Cheesiong981" at bounding box center [296, 178] width 226 height 20
paste input "Goiziyin"
type input "Goiziyin"
click at [543, 176] on button "查 询" at bounding box center [1095, 178] width 39 height 20
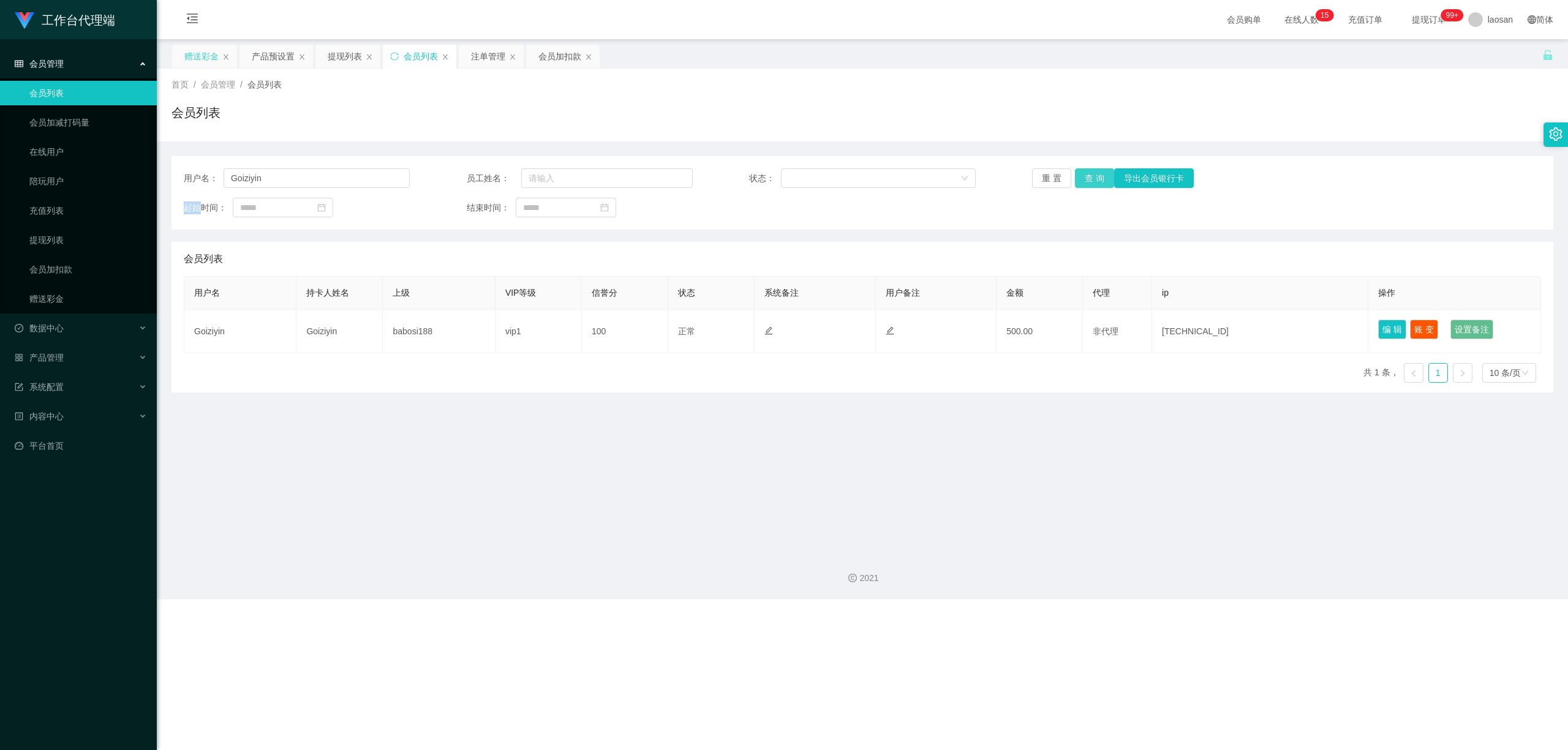
click at [543, 176] on div "重 置 查 询 导出会员银行卡" at bounding box center [1144, 178] width 226 height 20
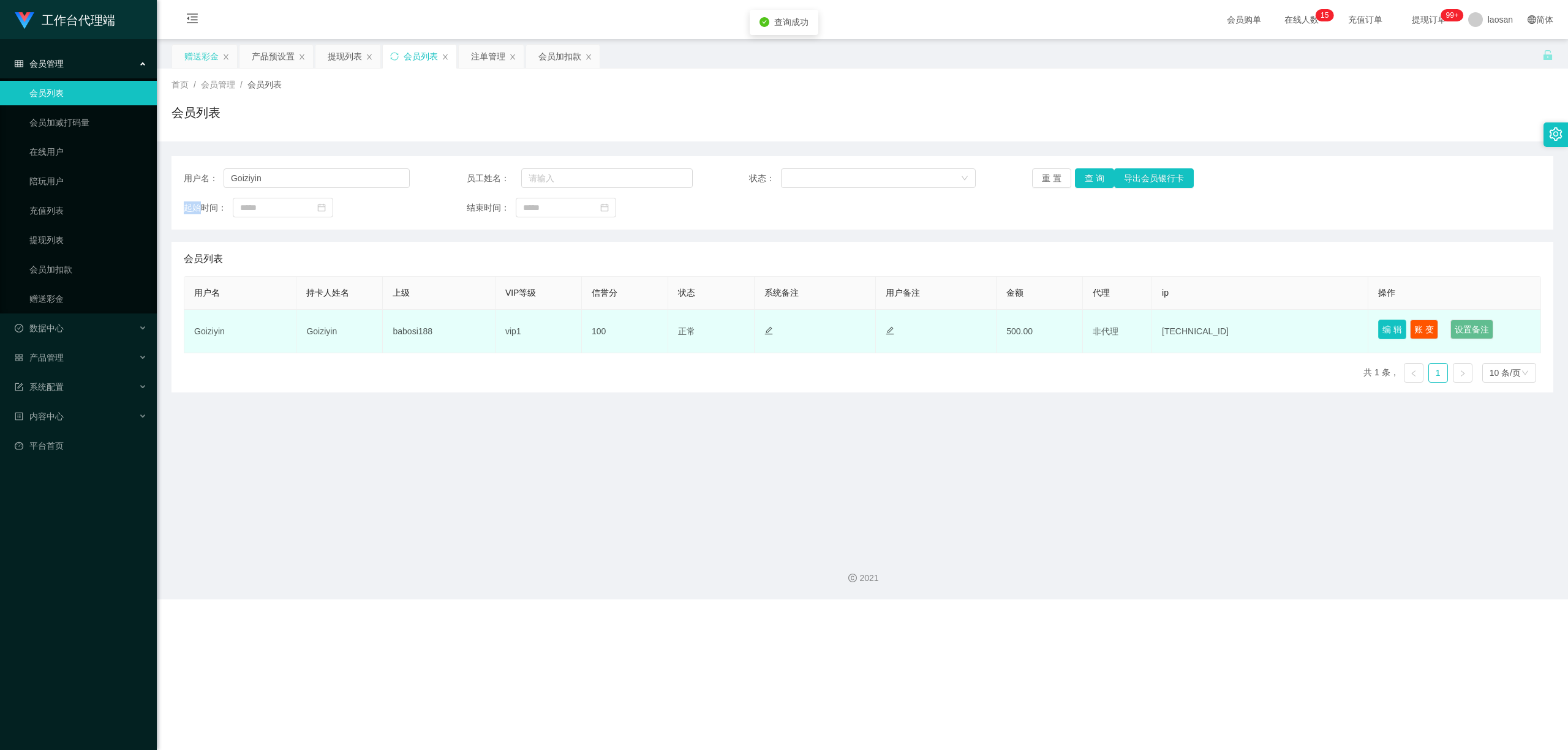
click at [543, 329] on button "编 辑" at bounding box center [1392, 330] width 28 height 20
type input "Goiziyin"
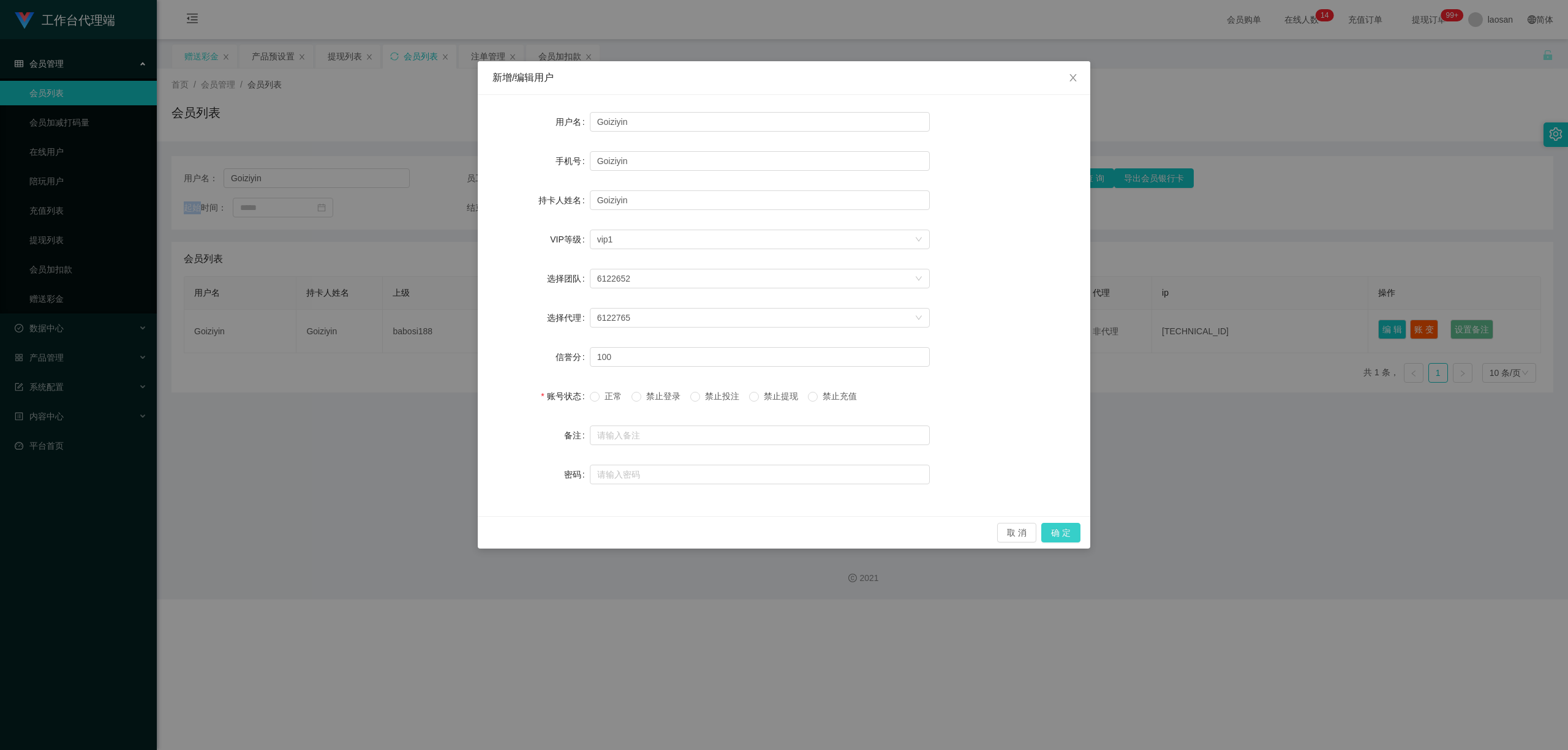
click at [543, 527] on button "确 定" at bounding box center [1060, 532] width 39 height 20
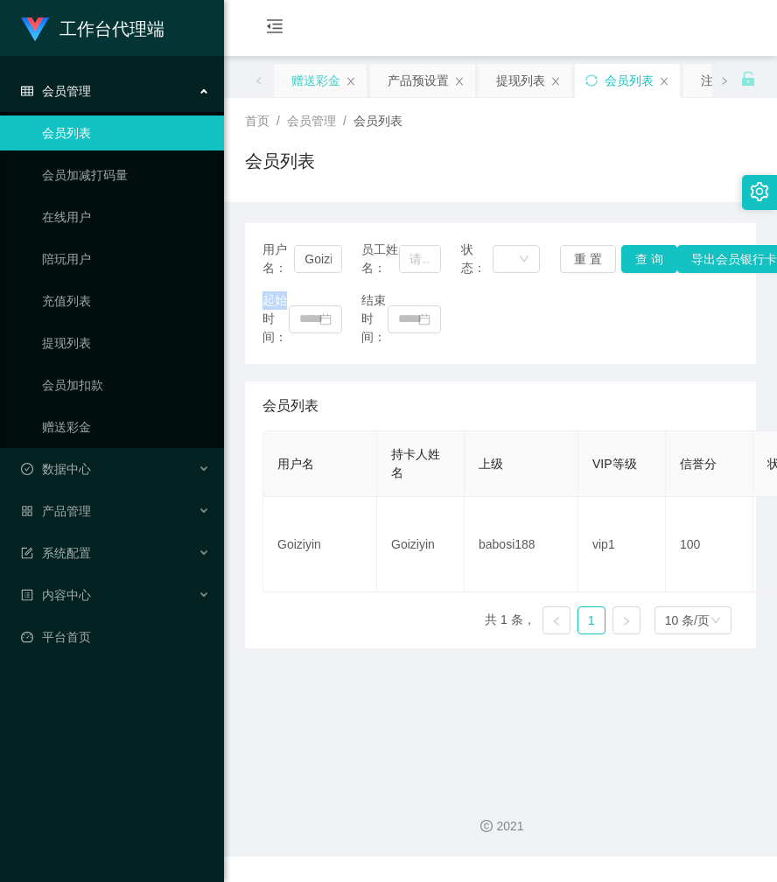
drag, startPoint x: 318, startPoint y: 74, endPoint x: 319, endPoint y: 95, distance: 21.0
click at [319, 74] on div "赠送彩金" at bounding box center [315, 80] width 49 height 33
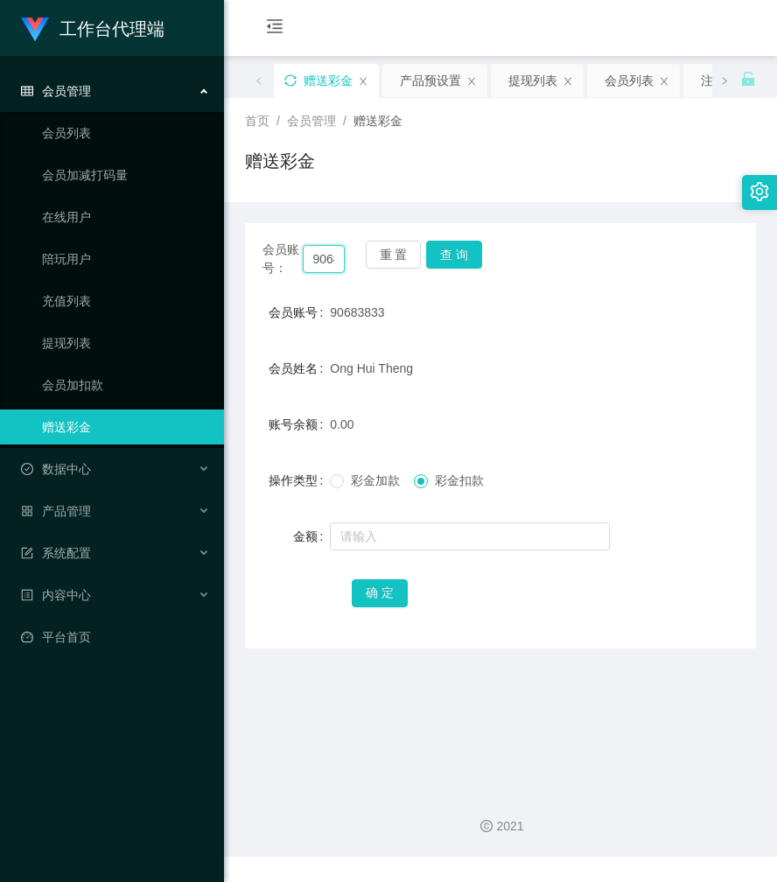
click at [329, 254] on input "90683833" at bounding box center [324, 259] width 43 height 28
paste input "Cheesiong981"
click at [445, 252] on button "查 询" at bounding box center [454, 255] width 56 height 28
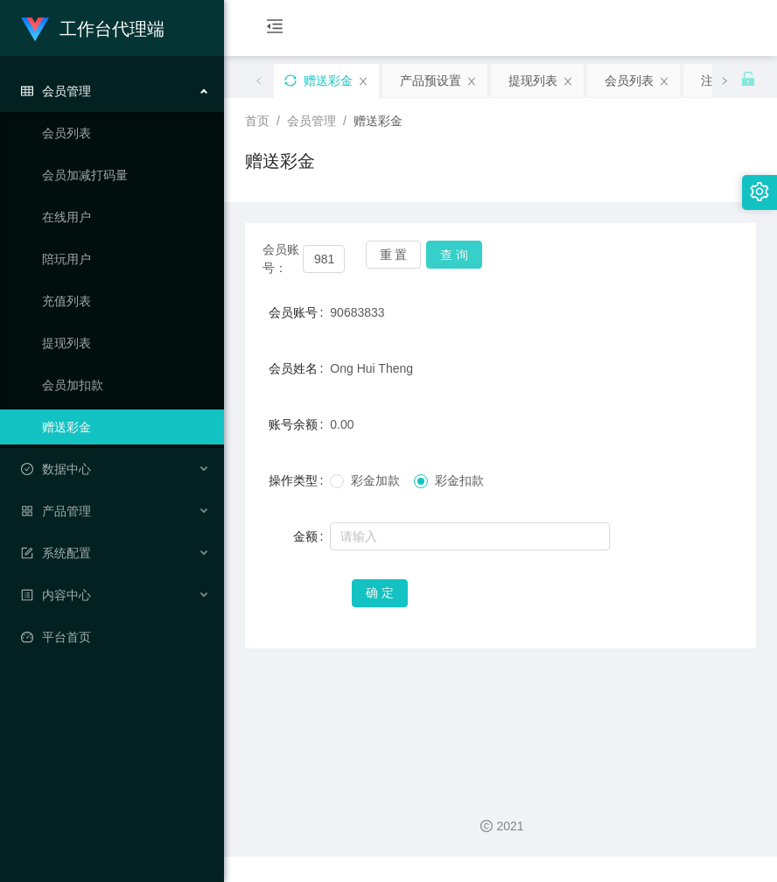
scroll to position [0, 0]
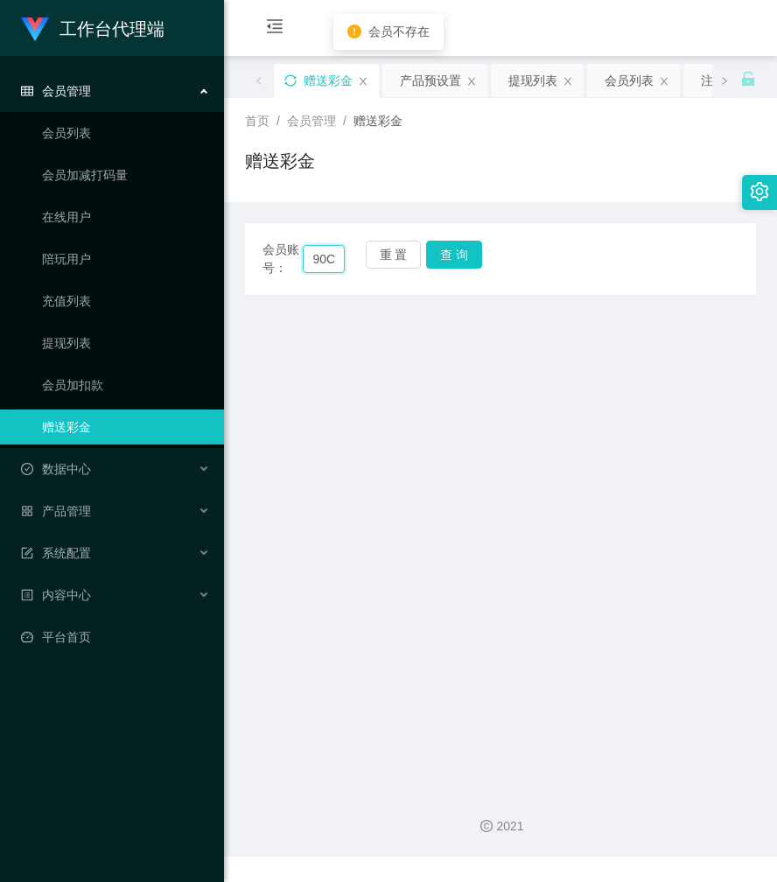
click at [327, 259] on input "90Cheesiong98183833" at bounding box center [324, 259] width 43 height 28
paste input "Cheesiong981"
type input "Cheesiong981"
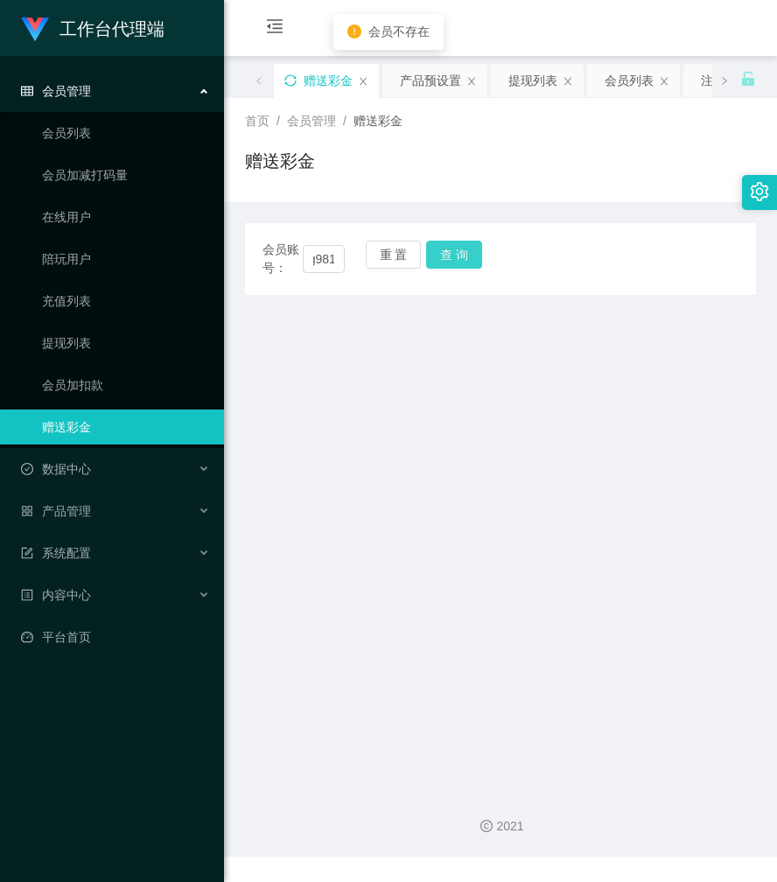
click at [449, 257] on button "查 询" at bounding box center [454, 255] width 56 height 28
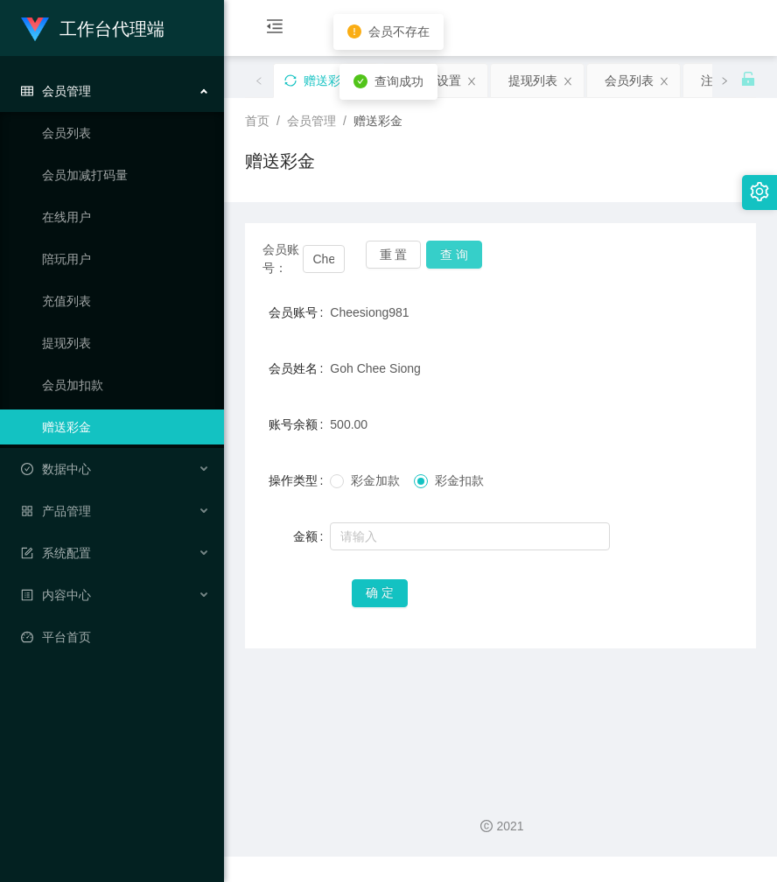
click at [449, 257] on button "查 询" at bounding box center [454, 255] width 56 height 28
click at [535, 163] on div "赠送彩金" at bounding box center [500, 168] width 511 height 40
